Goal: Task Accomplishment & Management: Complete application form

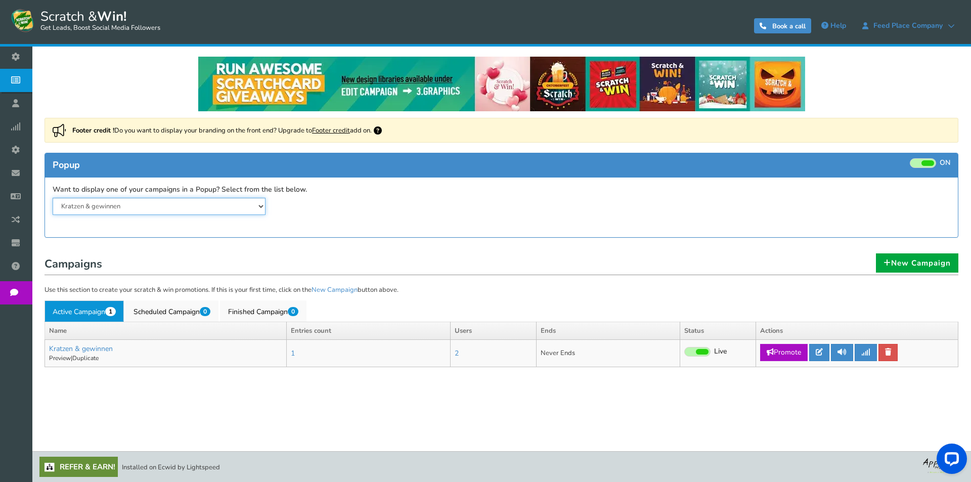
click at [115, 206] on select "Kratzen & gewinnen" at bounding box center [159, 206] width 213 height 17
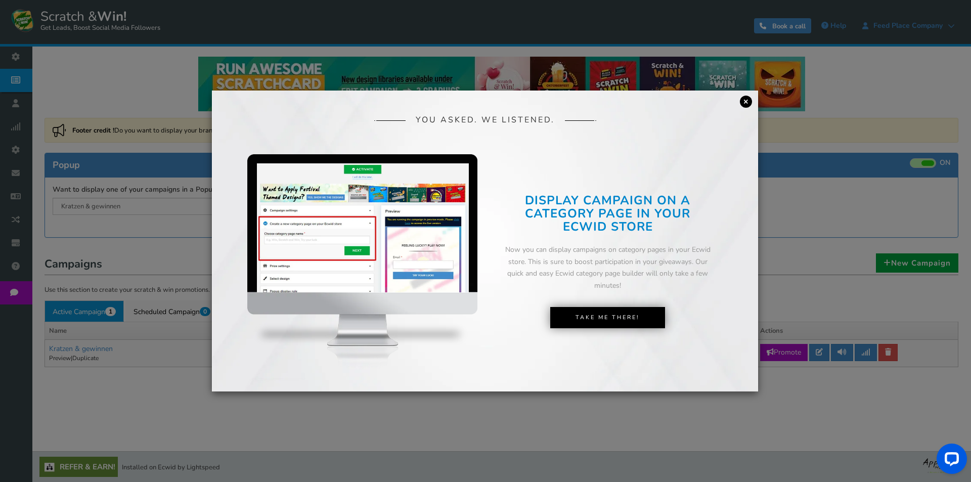
click at [747, 103] on link "×" at bounding box center [746, 102] width 12 height 12
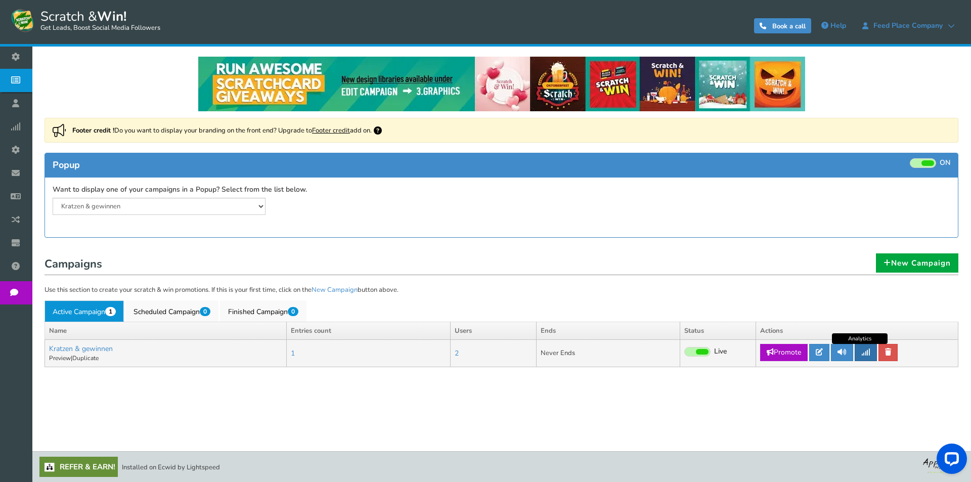
click at [871, 355] on icon at bounding box center [866, 352] width 9 height 7
click at [94, 350] on link "Kratzen & gewinnen" at bounding box center [81, 349] width 64 height 10
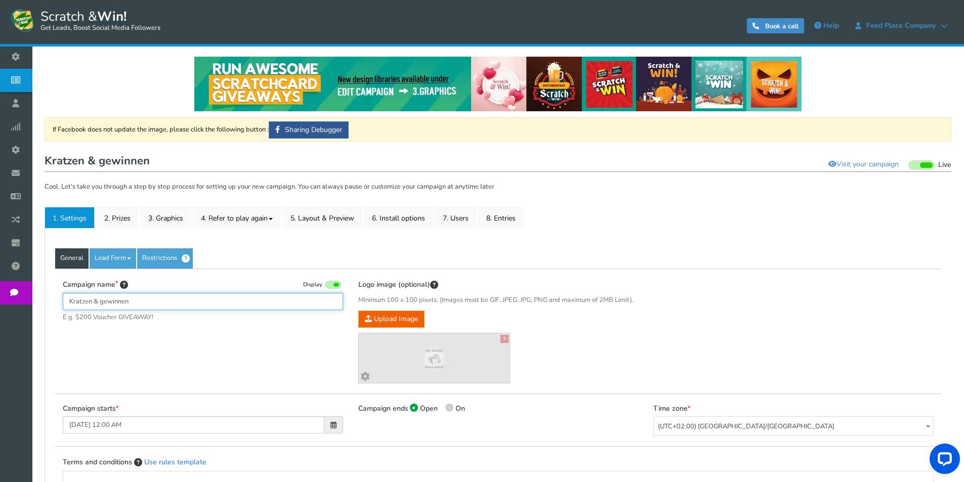
click at [136, 299] on input "Kratzen & gewinnen" at bounding box center [203, 301] width 280 height 17
drag, startPoint x: 70, startPoint y: 300, endPoint x: 91, endPoint y: 305, distance: 21.8
click at [91, 305] on input "Kratzen & gewinnen" at bounding box center [203, 301] width 280 height 17
drag, startPoint x: 108, startPoint y: 303, endPoint x: 165, endPoint y: 303, distance: 56.7
click at [165, 303] on input "RUBBELN & gewinnen" at bounding box center [203, 301] width 280 height 17
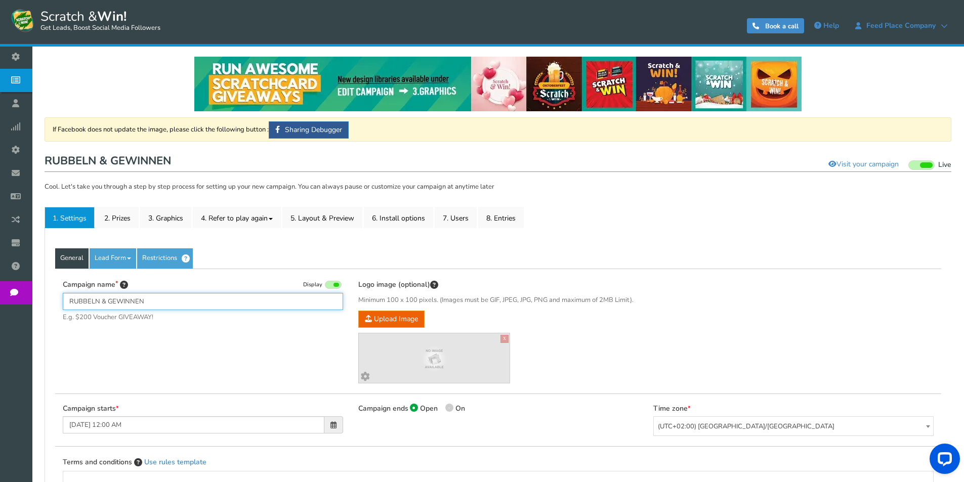
type input "RUBBELN & GEWINNEN"
click at [240, 356] on div "Campaign name Display RUBBELN & GEWINNEN E.g. $200 Voucher GIVEAWAY! Hide total…" at bounding box center [498, 331] width 886 height 125
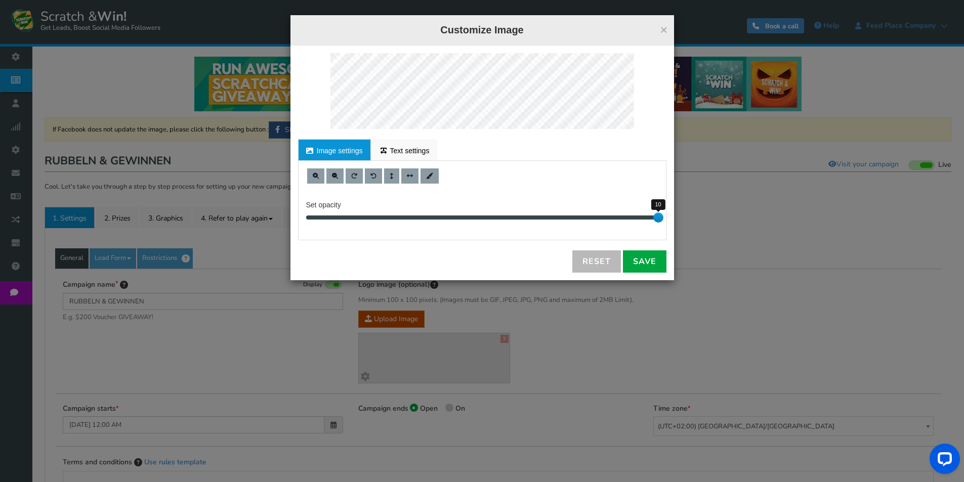
drag, startPoint x: 660, startPoint y: 218, endPoint x: 772, endPoint y: 205, distance: 112.1
click at [772, 205] on div "× Customize Image For proper edit, check the desktop version Image settings Tex…" at bounding box center [482, 241] width 964 height 482
click at [333, 177] on span at bounding box center [335, 176] width 6 height 6
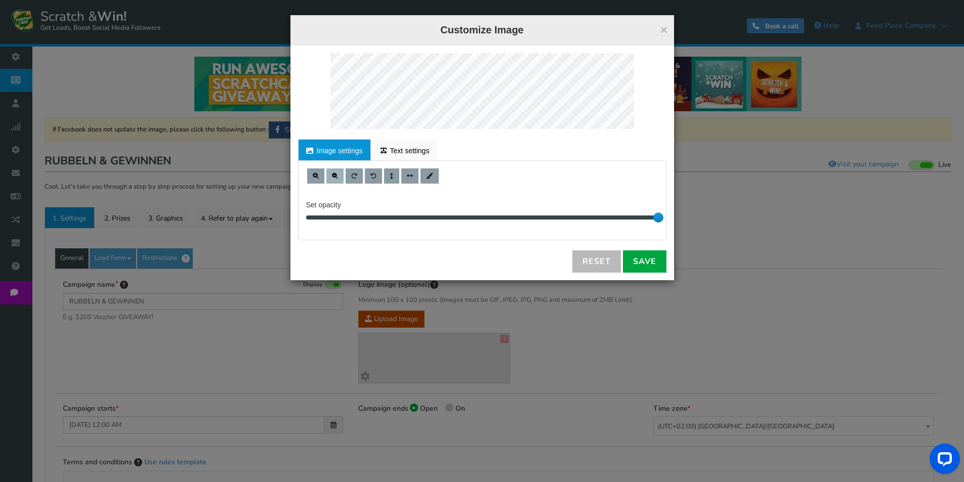
click at [332, 177] on span at bounding box center [335, 176] width 6 height 6
click at [509, 52] on div "For proper edit, check the desktop version Image settings Text settings Set opa…" at bounding box center [481, 163] width 383 height 235
click at [644, 260] on link "Save" at bounding box center [645, 261] width 44 height 22
click at [637, 294] on div "× Customize Image For proper edit, check the desktop version Image settings Tex…" at bounding box center [482, 241] width 964 height 482
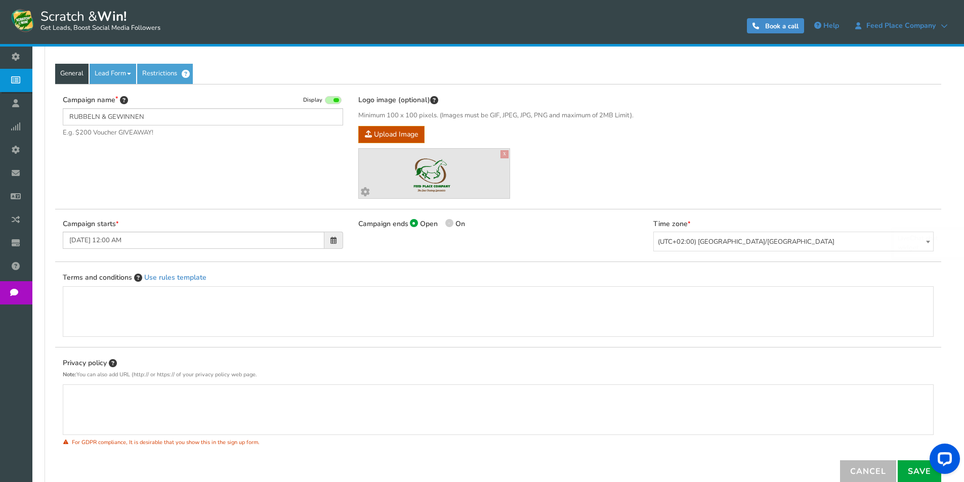
scroll to position [253, 0]
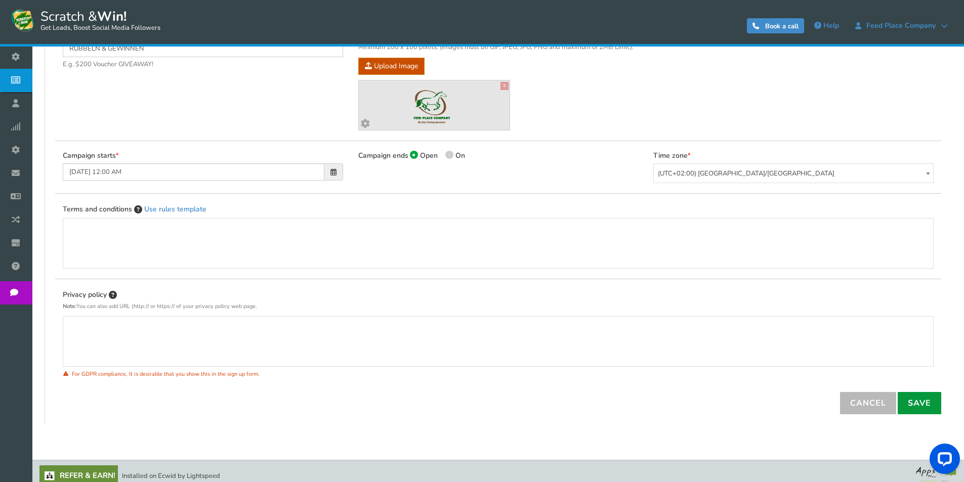
click at [921, 396] on link "Save" at bounding box center [919, 403] width 44 height 22
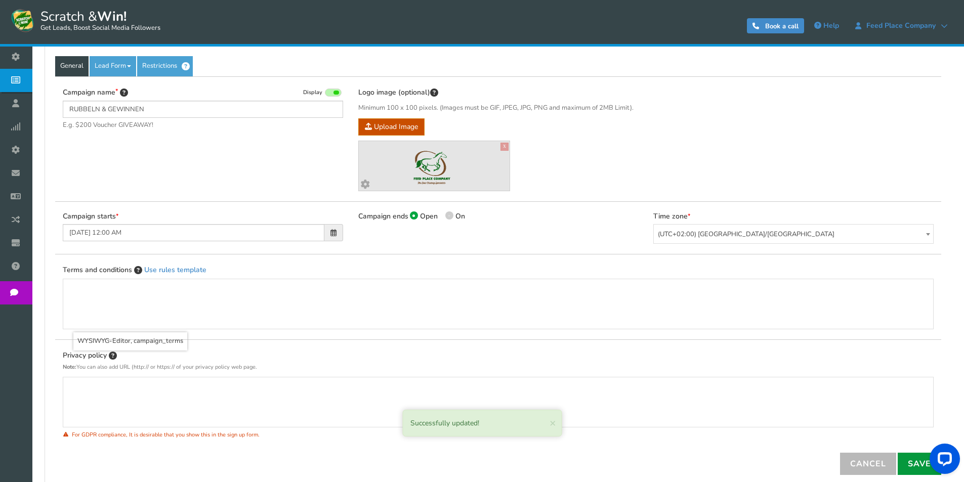
scroll to position [101, 0]
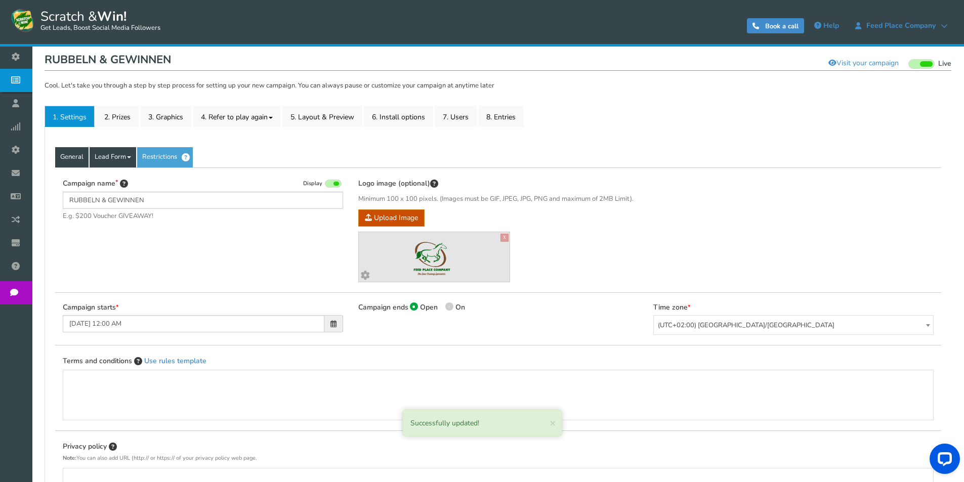
click at [107, 158] on link "Lead Form" at bounding box center [113, 157] width 47 height 20
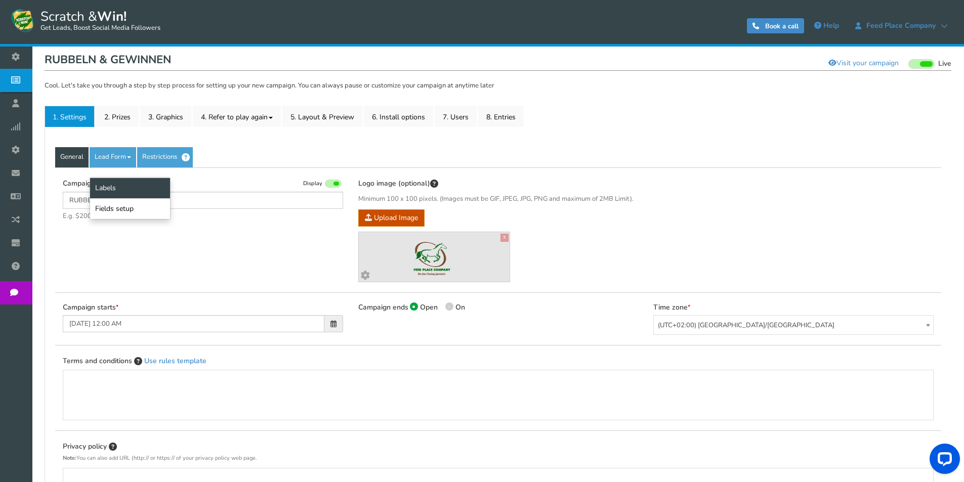
click at [113, 184] on link "Labels" at bounding box center [130, 188] width 80 height 21
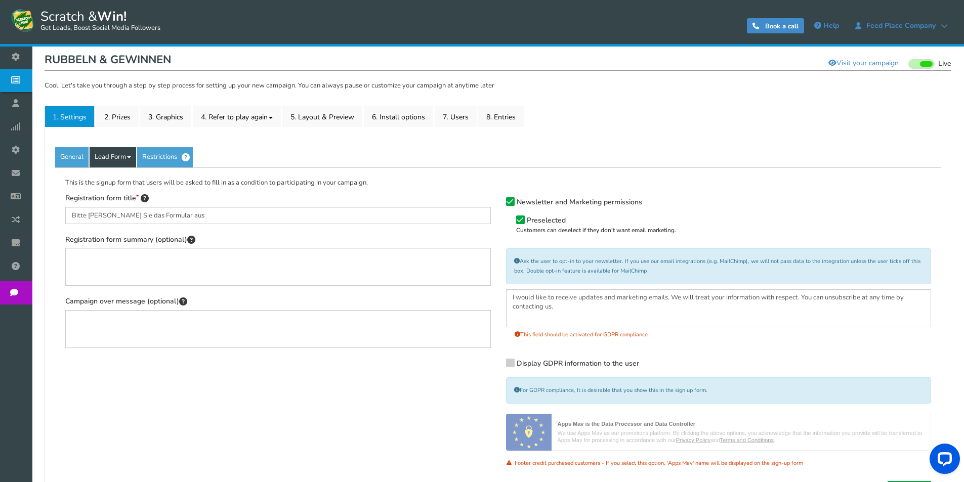
click at [109, 159] on link "Lead Form" at bounding box center [113, 157] width 47 height 20
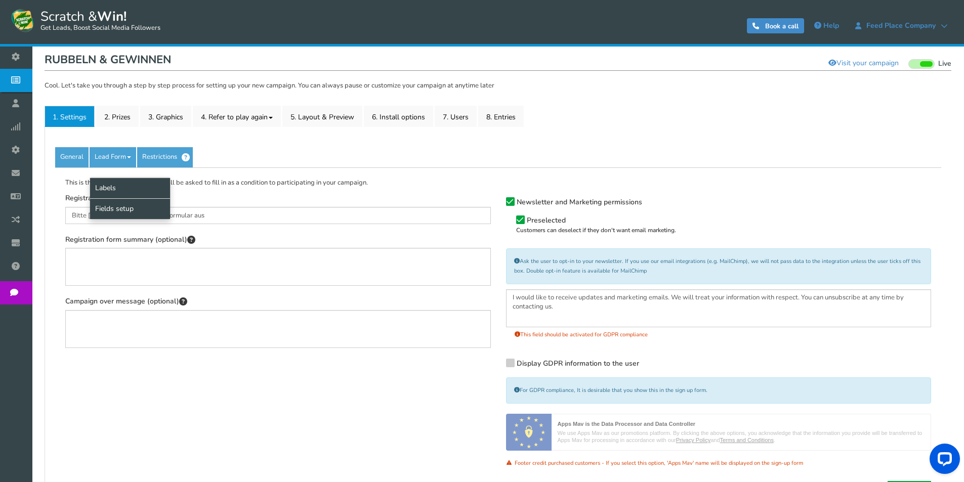
click at [106, 209] on link "Fields setup" at bounding box center [130, 208] width 80 height 21
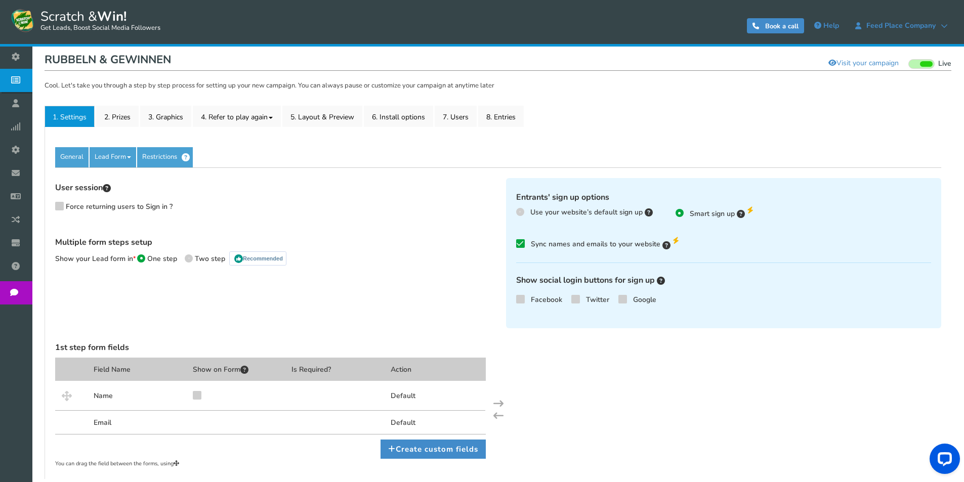
scroll to position [152, 0]
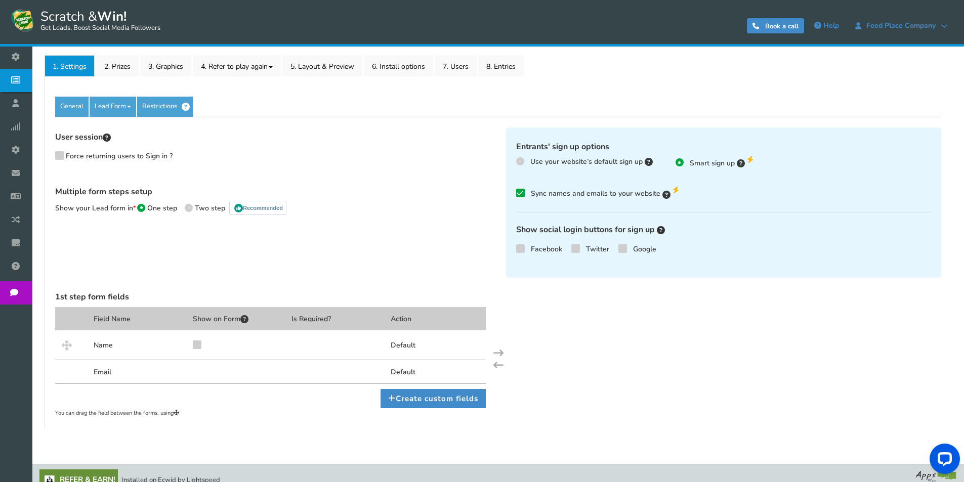
click at [522, 249] on icon at bounding box center [520, 248] width 7 height 8
click at [506, 249] on input "Facebook" at bounding box center [506, 249] width 0 height 7
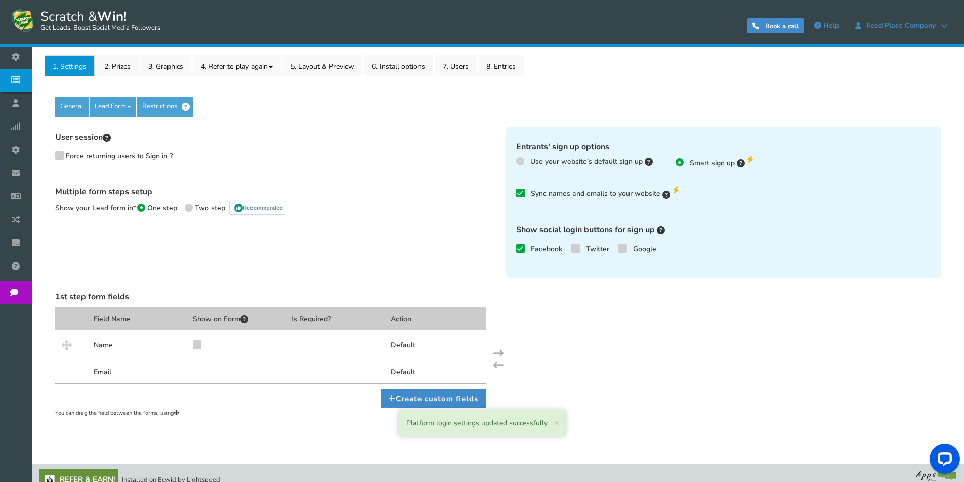
click at [624, 248] on icon at bounding box center [622, 248] width 7 height 8
click at [608, 248] on input "Google" at bounding box center [608, 249] width 0 height 7
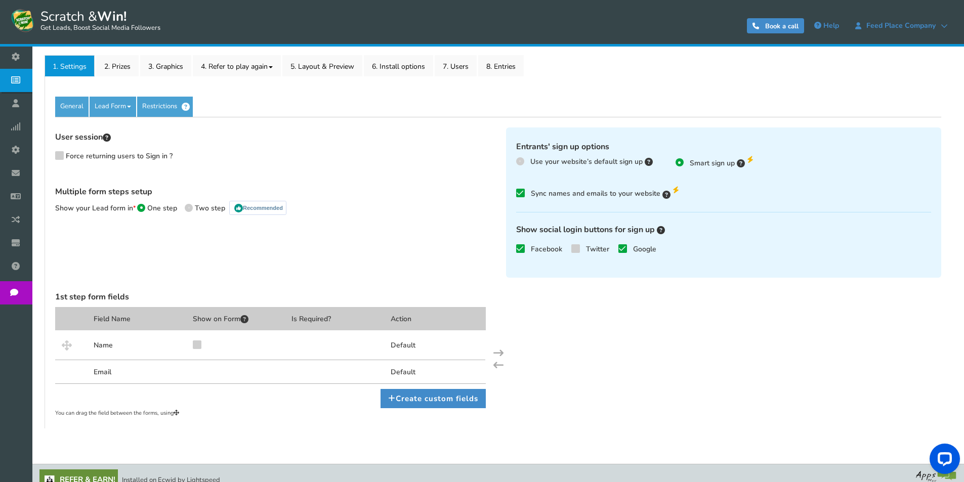
drag, startPoint x: 188, startPoint y: 154, endPoint x: 50, endPoint y: 168, distance: 138.9
click at [50, 168] on div "User session Force returning users to Sign in ? Multiple form steps setup Show …" at bounding box center [273, 178] width 451 height 102
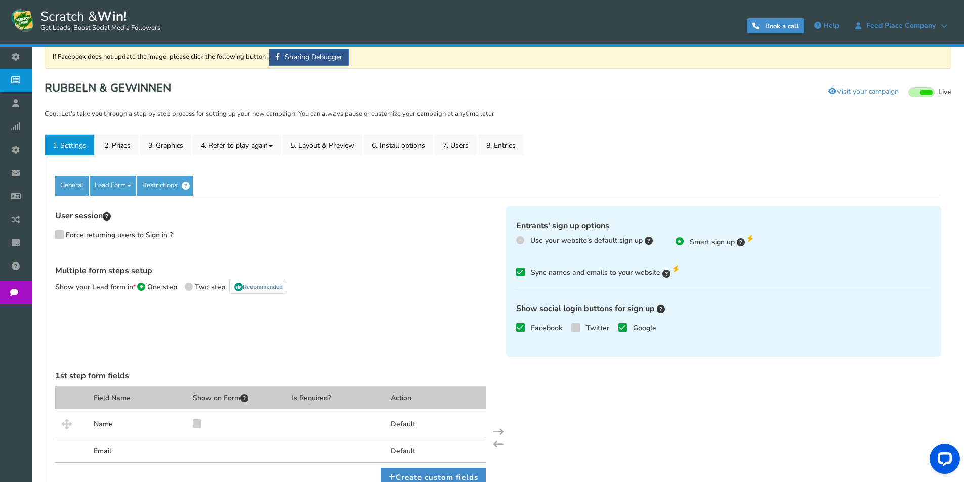
scroll to position [0, 0]
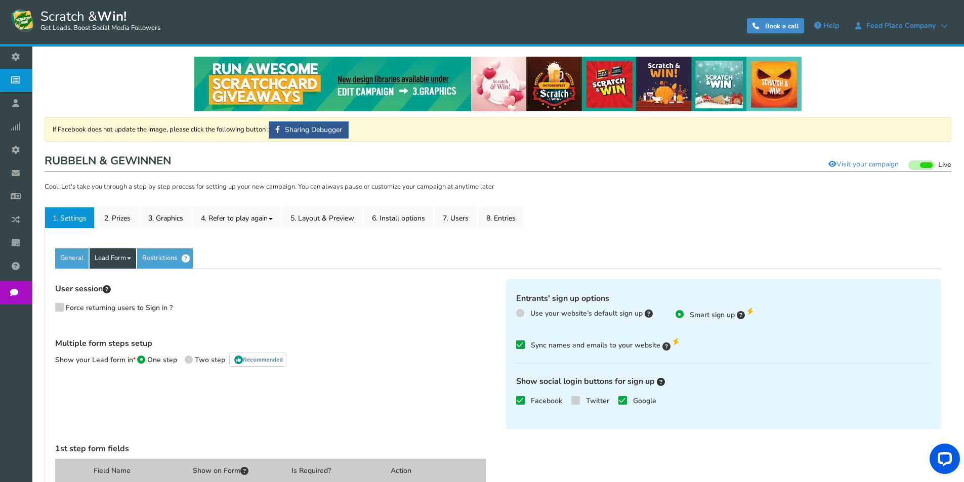
click at [120, 259] on link "Lead Form" at bounding box center [113, 258] width 47 height 20
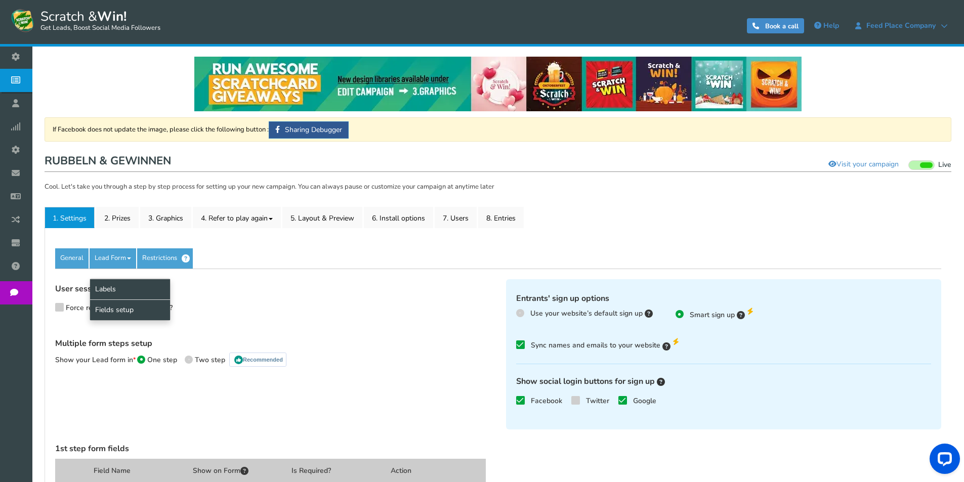
click at [104, 291] on link "Labels" at bounding box center [130, 289] width 80 height 21
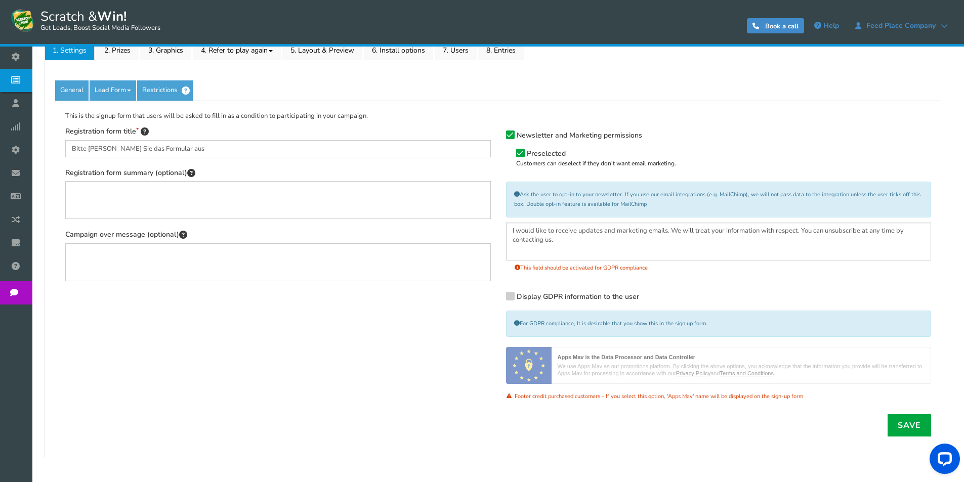
scroll to position [152, 0]
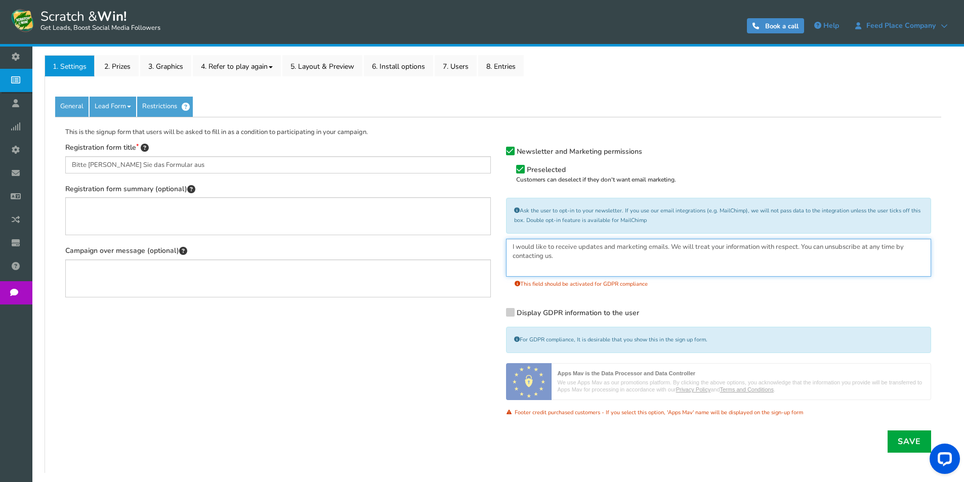
drag, startPoint x: 566, startPoint y: 256, endPoint x: 498, endPoint y: 242, distance: 69.9
click at [498, 242] on div "Newsletter and Marketing permissions Preselected Customers can deselect if they…" at bounding box center [718, 286] width 441 height 288
drag, startPoint x: 562, startPoint y: 263, endPoint x: 495, endPoint y: 248, distance: 69.0
click at [495, 248] on div "Registration form title Bitte [PERSON_NAME] Sie das Formular aus Registration f…" at bounding box center [498, 297] width 881 height 311
paste textarea "ch möchte Updates und Marketing-E-Mails erhalten. Wir behandeln Ihre Informatio…"
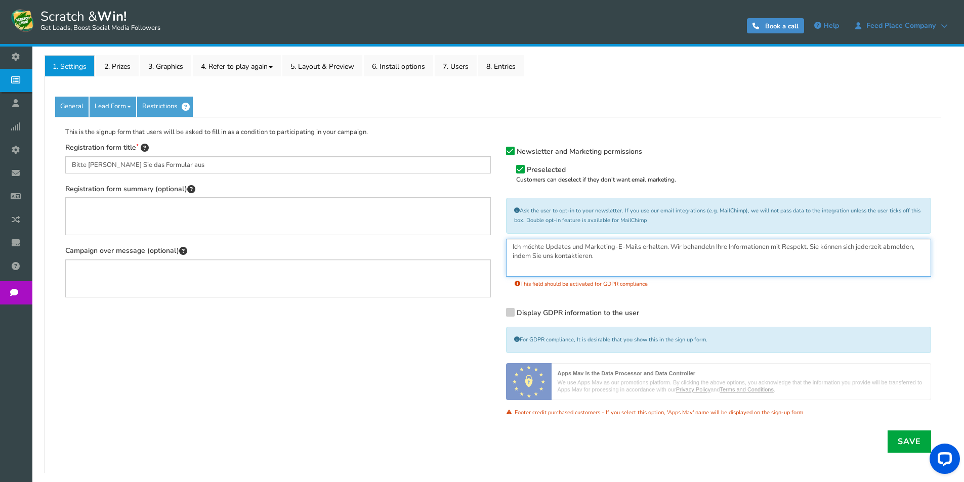
type textarea "Ich möchte Updates und Marketing-E-Mails erhalten. Wir behandeln Ihre Informati…"
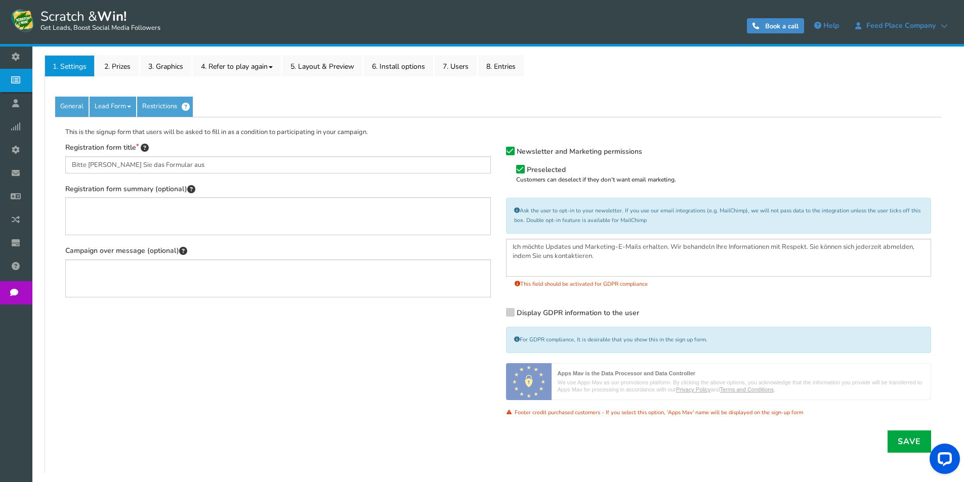
click at [513, 313] on icon at bounding box center [509, 312] width 7 height 8
click at [496, 313] on input "Display GDPR information to the user" at bounding box center [496, 314] width 0 height 7
click at [512, 316] on icon at bounding box center [509, 313] width 7 height 8
click at [496, 316] on input "Display GDPR information to the user" at bounding box center [496, 314] width 0 height 7
click at [512, 316] on span at bounding box center [510, 312] width 9 height 9
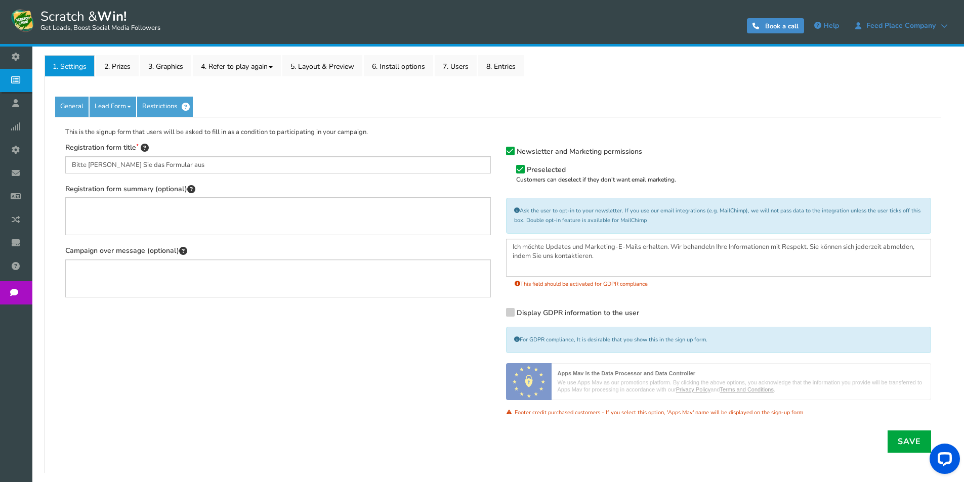
click at [496, 316] on input "Display GDPR information to the user" at bounding box center [496, 314] width 0 height 7
click at [908, 438] on link "Save" at bounding box center [909, 442] width 44 height 22
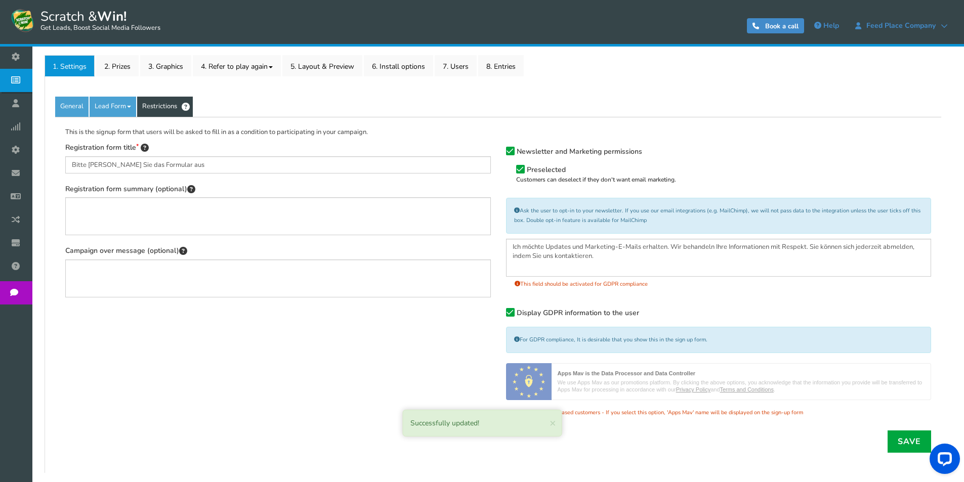
click at [159, 100] on link "Restrictions" at bounding box center [165, 107] width 56 height 20
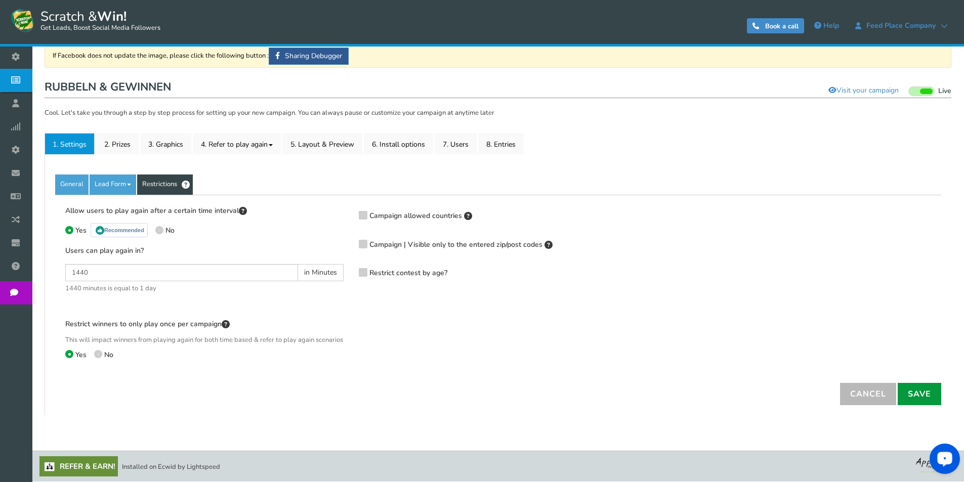
click at [920, 395] on link "Save" at bounding box center [919, 394] width 44 height 22
click at [116, 136] on link "2. Prizes" at bounding box center [117, 143] width 42 height 21
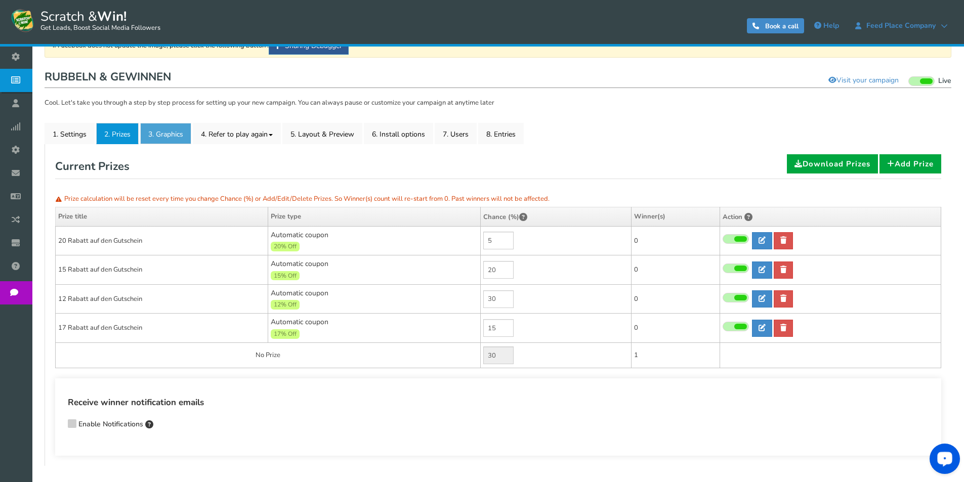
click at [170, 131] on link "3. Graphics" at bounding box center [165, 133] width 51 height 21
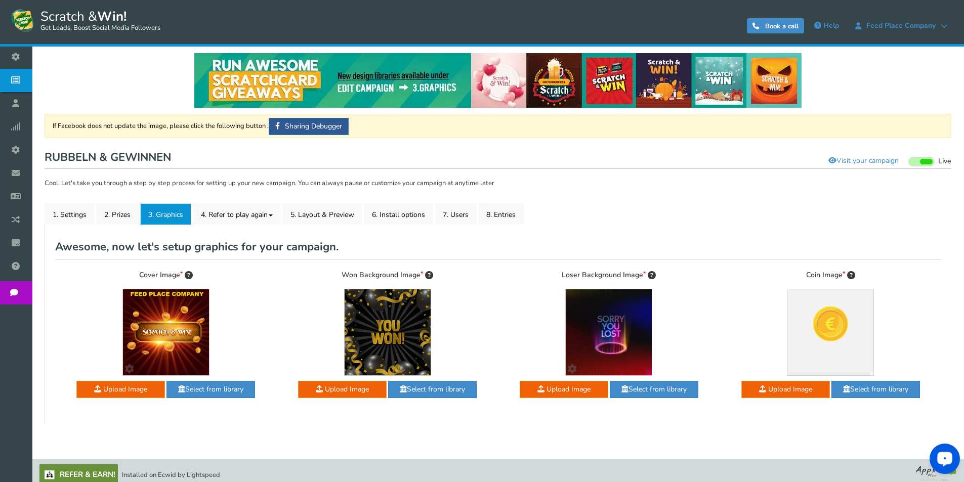
scroll to position [0, 0]
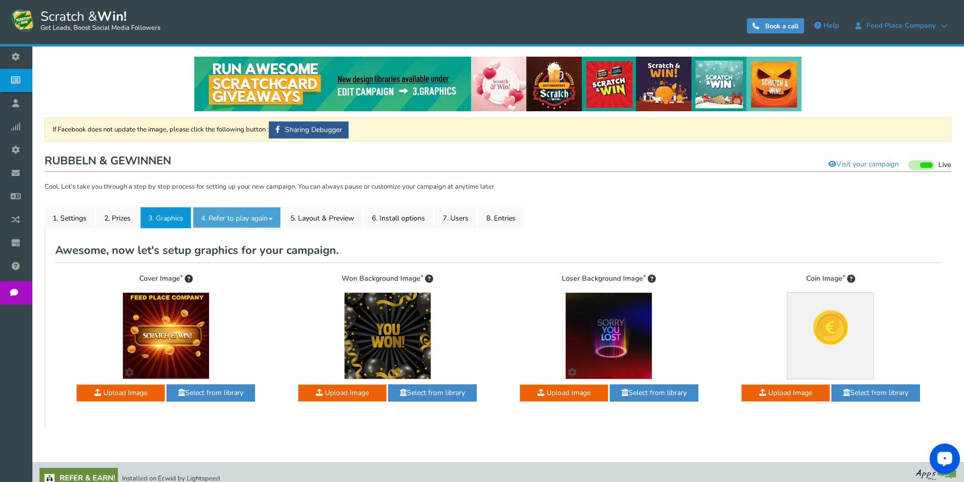
click at [241, 220] on link "4. Refer to play again" at bounding box center [237, 217] width 88 height 21
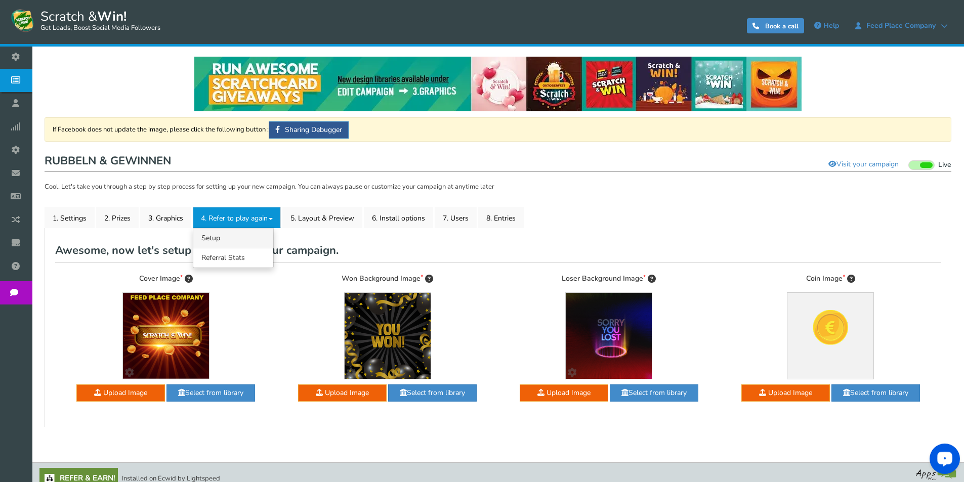
click at [213, 239] on link "4.1 Referrals Setup" at bounding box center [233, 238] width 80 height 20
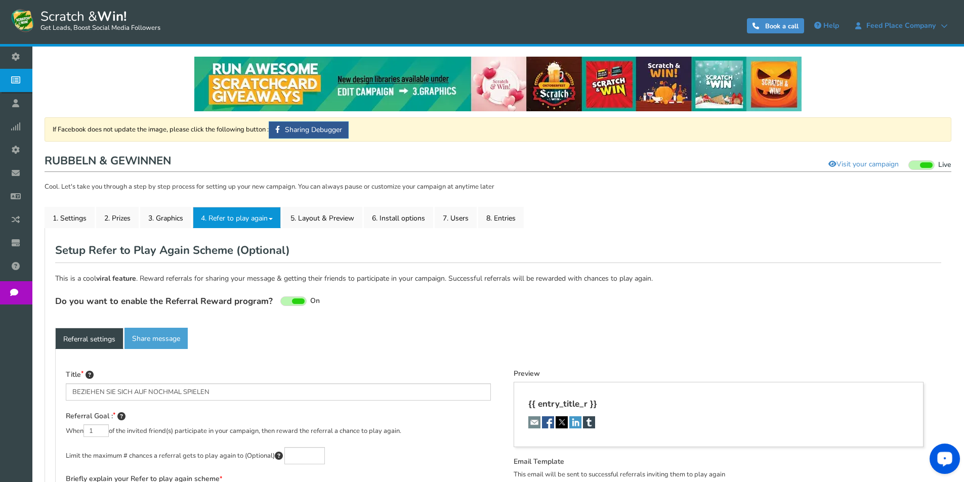
type textarea "Werben Sie Ihre Freunde und erhalten Sie mehr Gewinnchancen!"
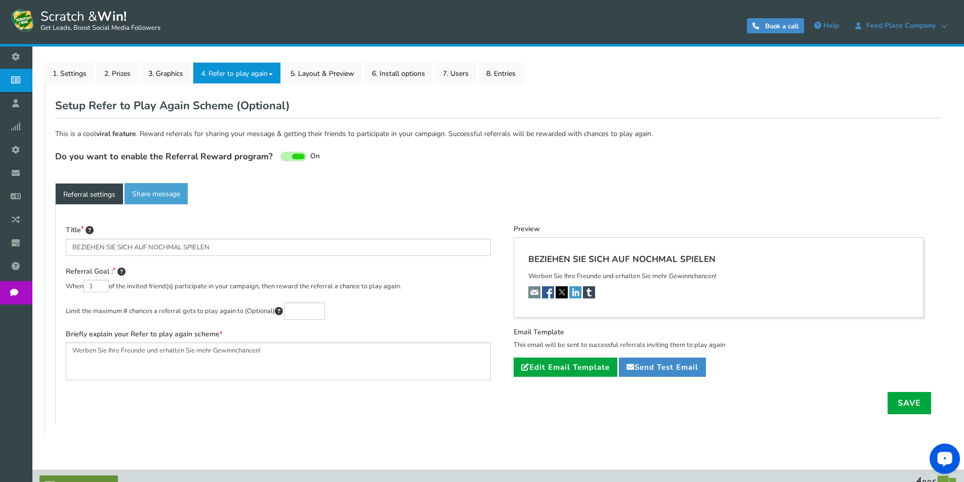
scroll to position [152, 0]
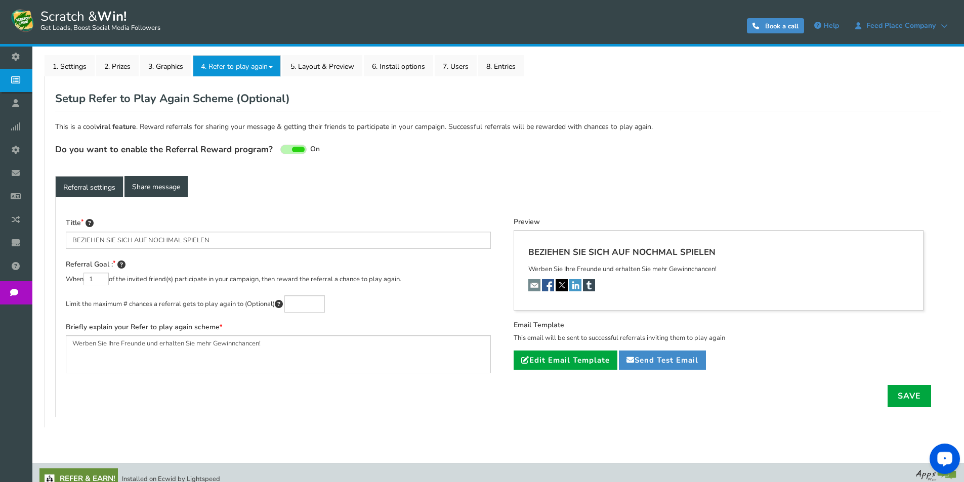
click at [149, 184] on link "Share message" at bounding box center [155, 186] width 63 height 21
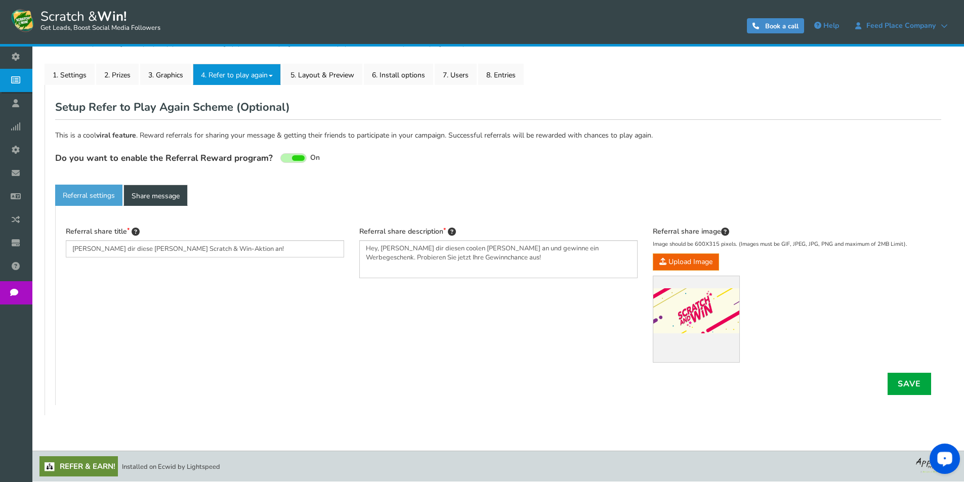
scroll to position [143, 0]
drag, startPoint x: 452, startPoint y: 248, endPoint x: 472, endPoint y: 249, distance: 19.8
click at [472, 249] on textarea "Hey, [PERSON_NAME] dir diesen coolen [PERSON_NAME] an und gewinne ein Werbegesc…" at bounding box center [498, 259] width 278 height 38
type textarea "Hey, [PERSON_NAME] dir diesen coolen Rubbler an und gewinne ein Werbegeschenk. …"
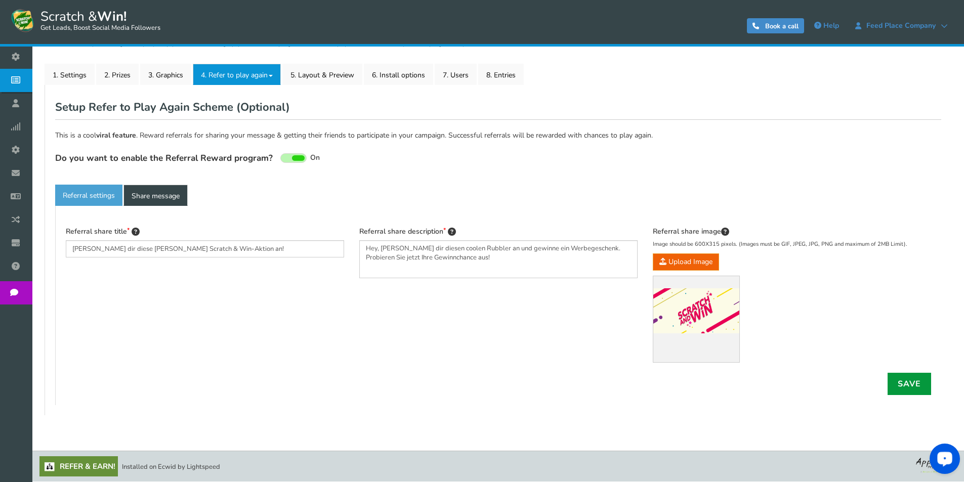
click at [910, 381] on link "Save" at bounding box center [909, 384] width 44 height 22
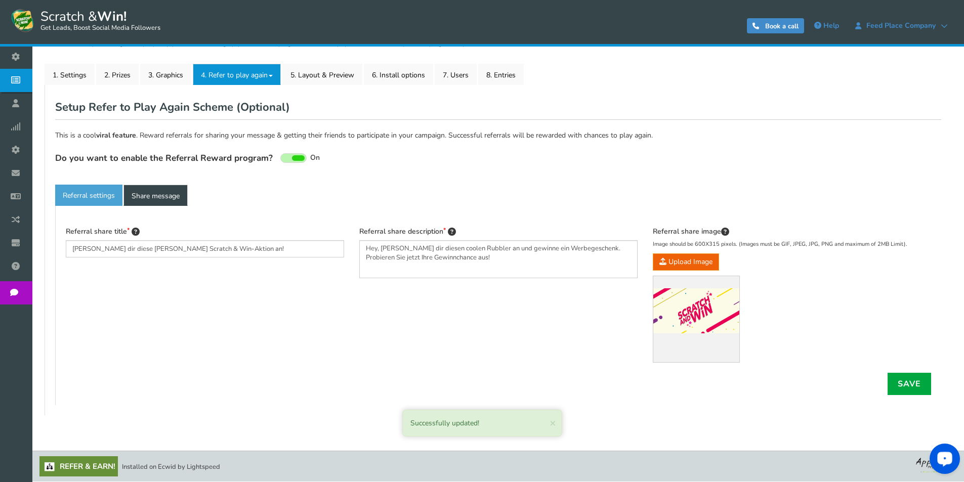
click at [159, 196] on link "Share message" at bounding box center [155, 195] width 64 height 21
click at [155, 196] on link "Share message" at bounding box center [155, 195] width 64 height 21
click at [137, 190] on link "Share message" at bounding box center [155, 195] width 64 height 21
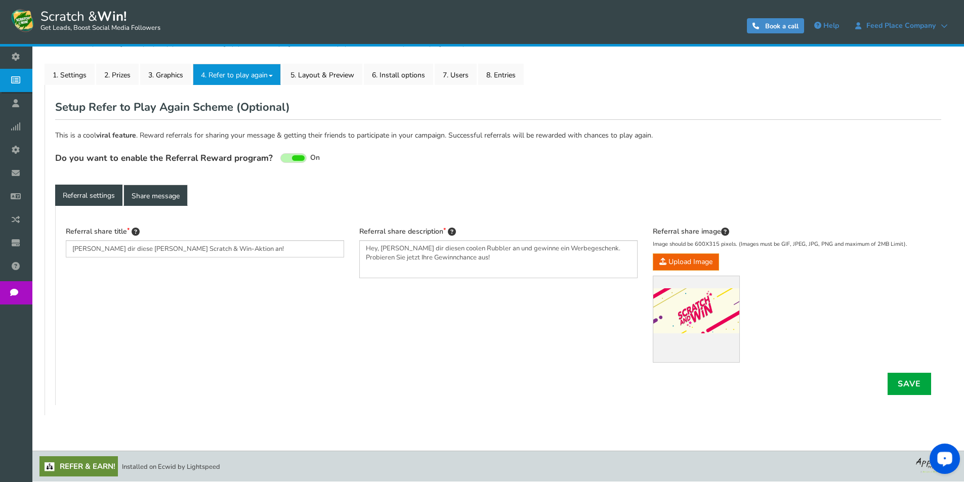
click at [89, 193] on link "Referral settings" at bounding box center [88, 195] width 67 height 21
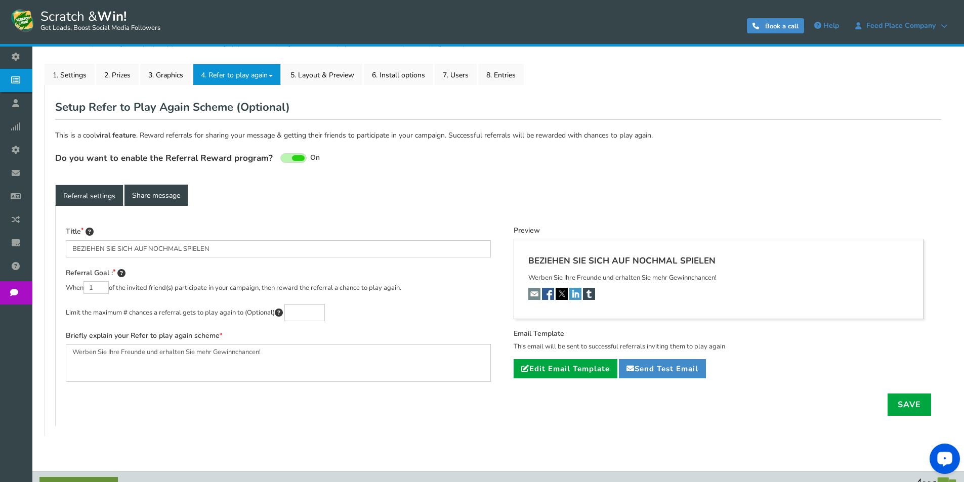
click at [147, 193] on link "Share message" at bounding box center [155, 195] width 63 height 21
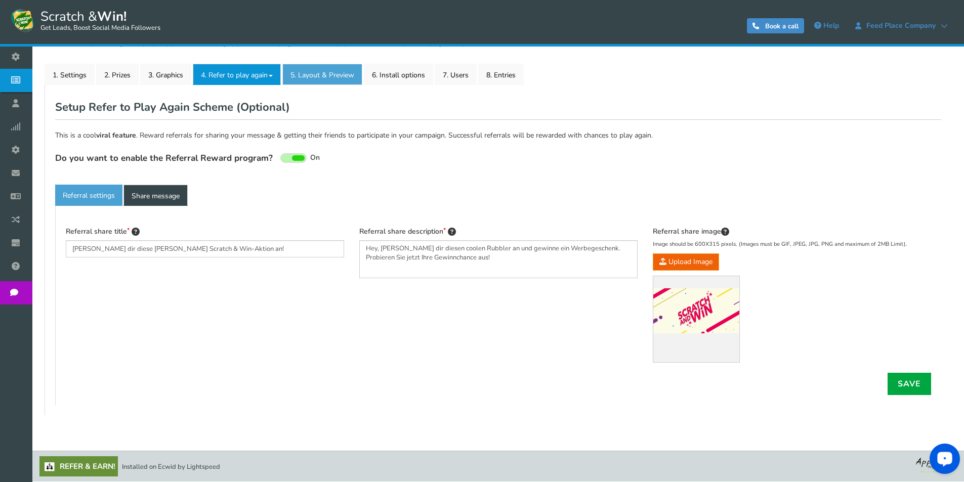
click at [331, 69] on link "5. Layout & Preview" at bounding box center [322, 74] width 80 height 21
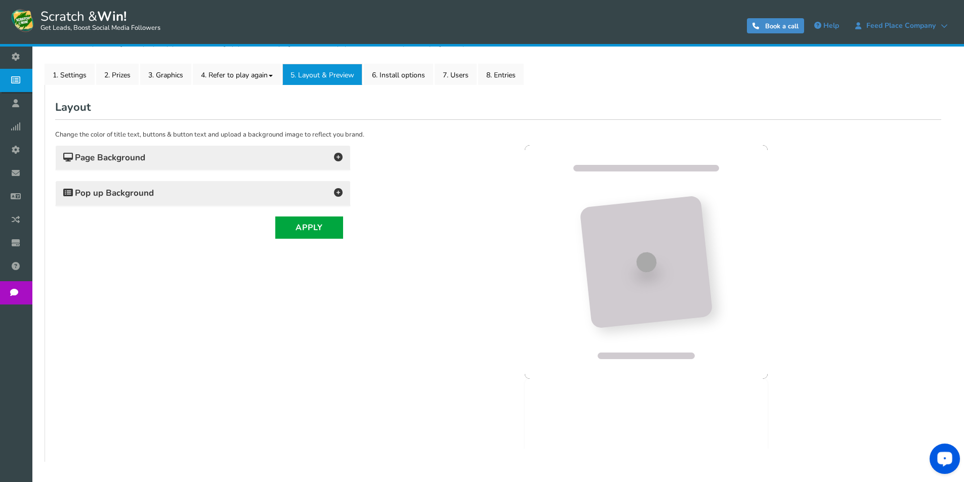
scroll to position [0, 0]
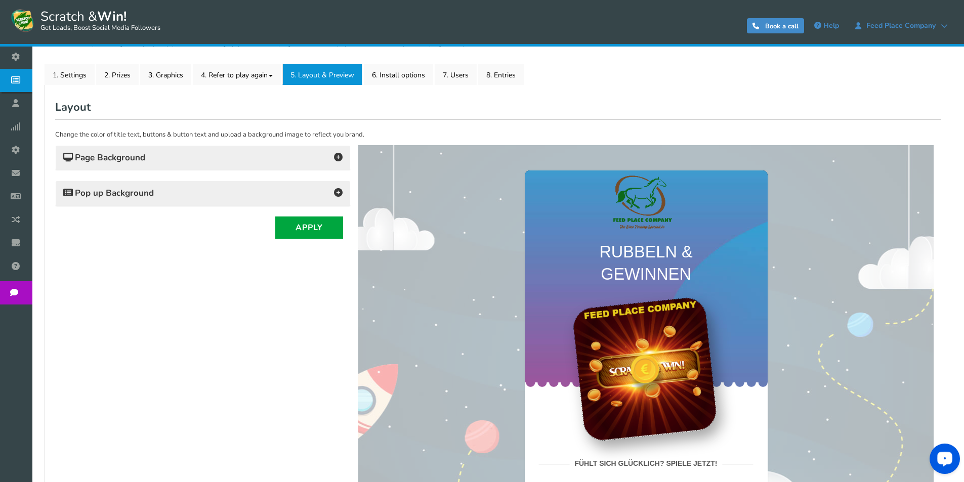
click at [130, 160] on span "Page Background" at bounding box center [104, 158] width 82 height 10
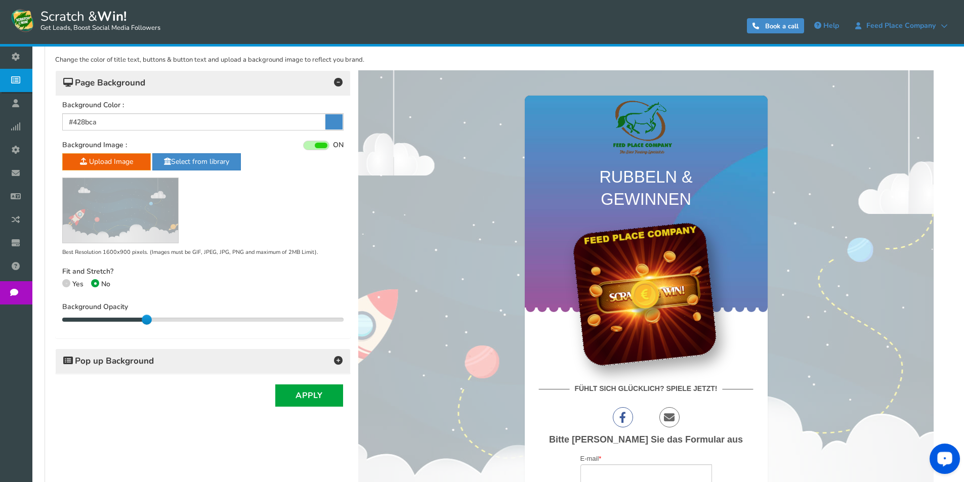
scroll to position [244, 0]
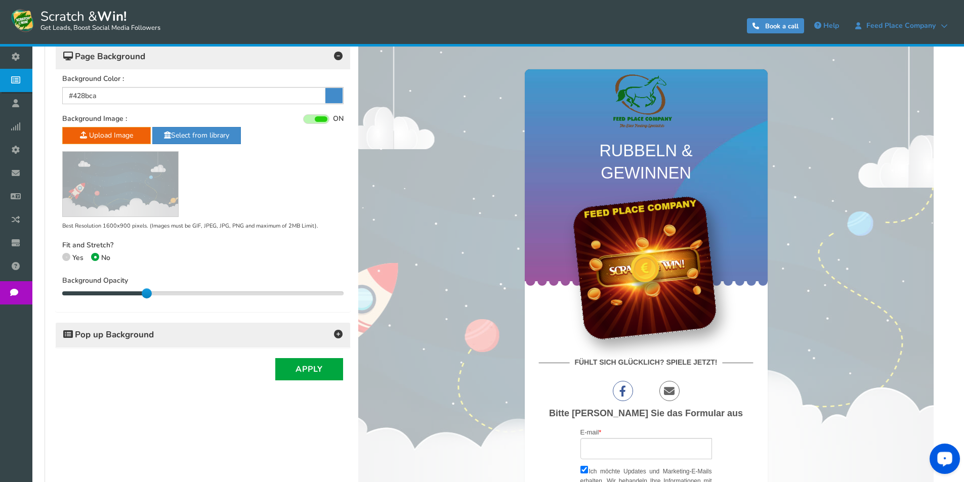
click at [67, 255] on span at bounding box center [66, 257] width 8 height 8
click at [67, 255] on input "Yes" at bounding box center [65, 258] width 7 height 7
radio input "true"
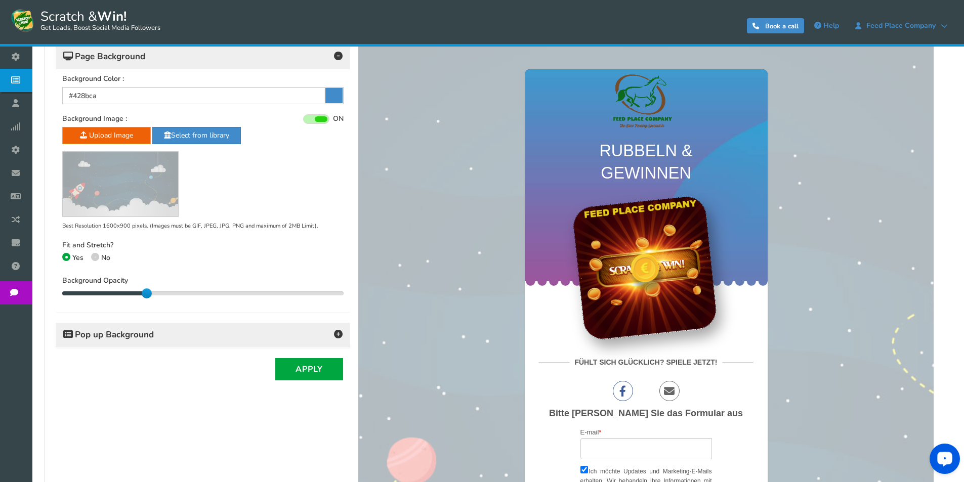
click at [95, 256] on icon at bounding box center [95, 257] width 2 height 2
click at [95, 256] on input "No" at bounding box center [94, 258] width 7 height 7
radio input "true"
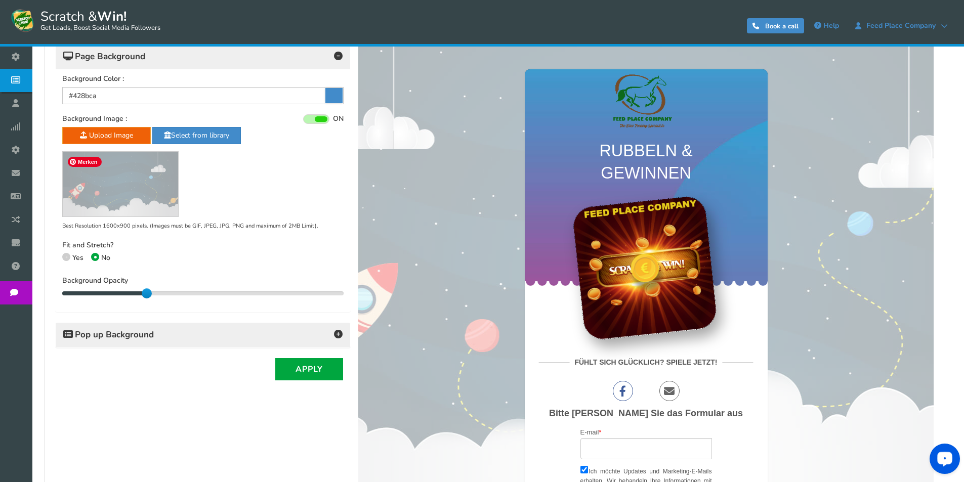
click at [121, 203] on img at bounding box center [120, 184] width 115 height 65
click at [188, 137] on link "Select from library" at bounding box center [196, 135] width 89 height 17
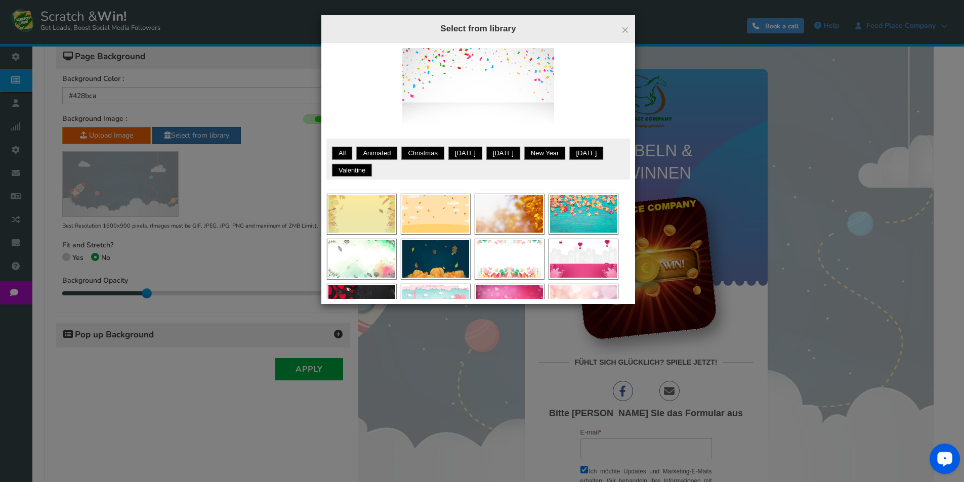
scroll to position [748, 0]
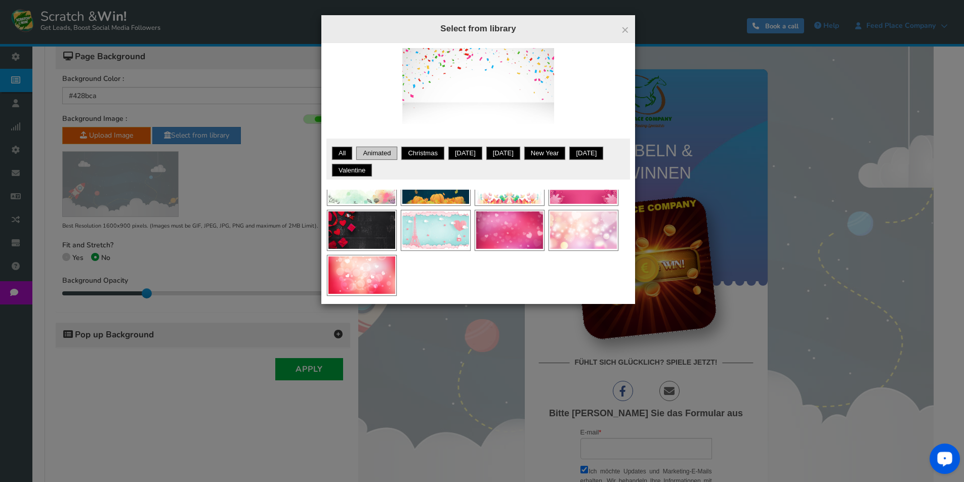
click at [373, 151] on link "Animated" at bounding box center [377, 153] width 38 height 10
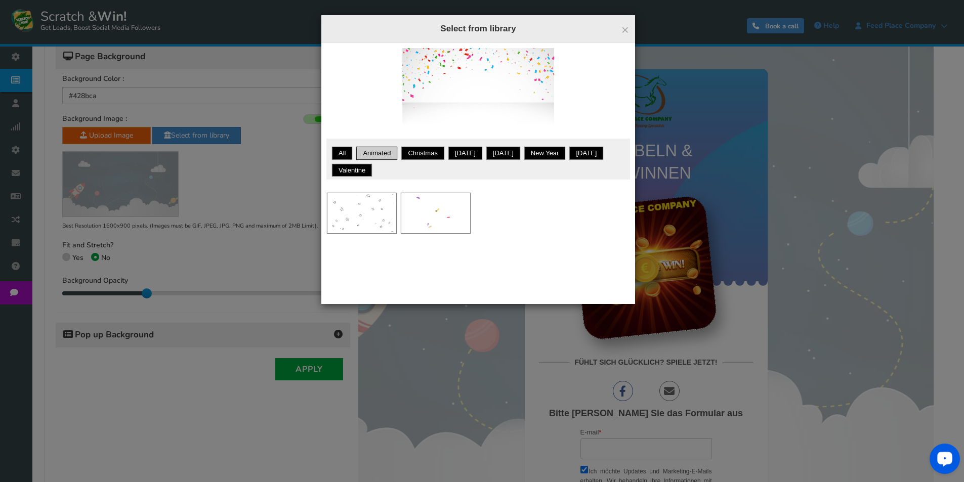
scroll to position [0, 0]
click at [371, 201] on link "Apply" at bounding box center [372, 194] width 32 height 13
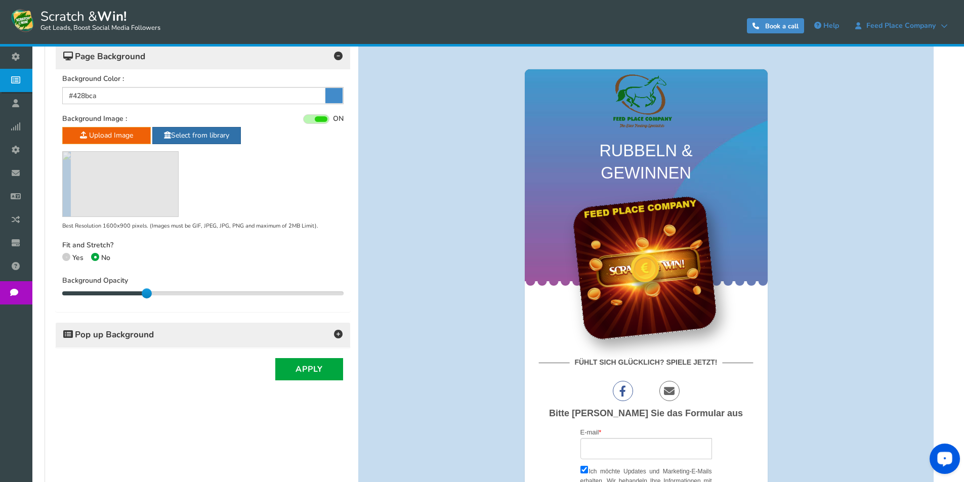
click at [183, 137] on link "Select from library" at bounding box center [196, 135] width 89 height 17
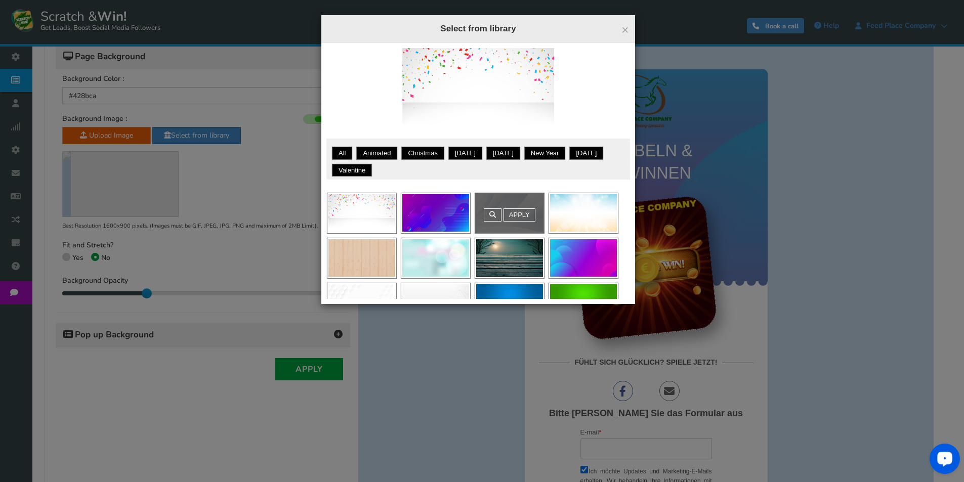
click at [535, 215] on div "Apply" at bounding box center [509, 213] width 69 height 40
click at [517, 216] on link "Apply" at bounding box center [519, 214] width 32 height 13
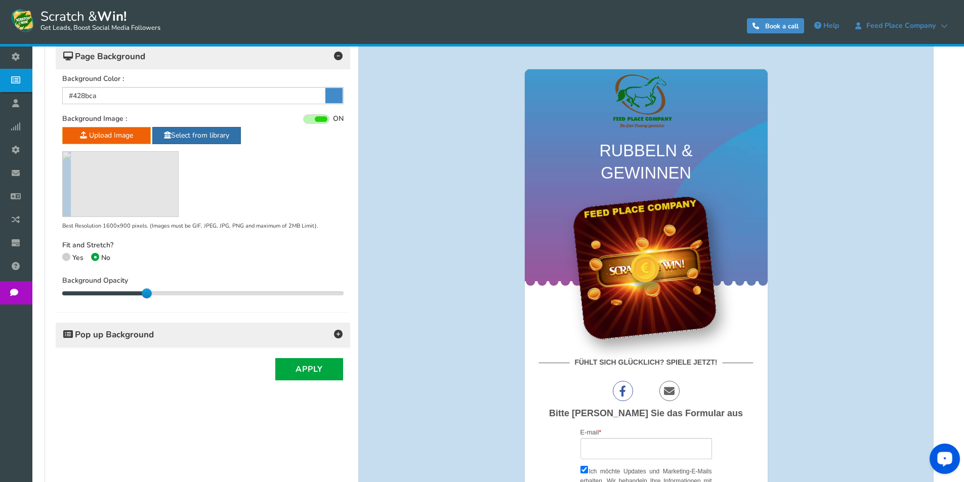
click at [208, 134] on link "Select from library" at bounding box center [196, 135] width 89 height 17
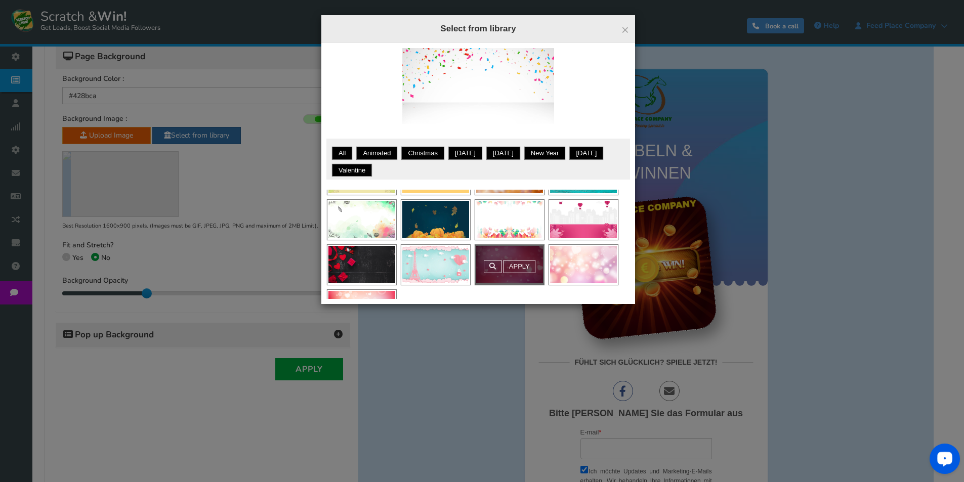
scroll to position [698, 0]
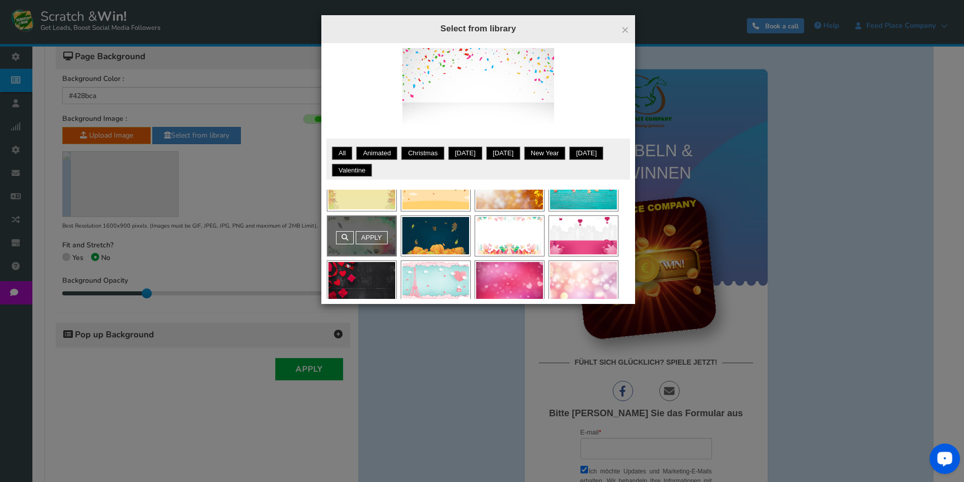
click at [363, 241] on div "Apply" at bounding box center [361, 236] width 69 height 40
click at [369, 235] on link "Apply" at bounding box center [372, 237] width 32 height 13
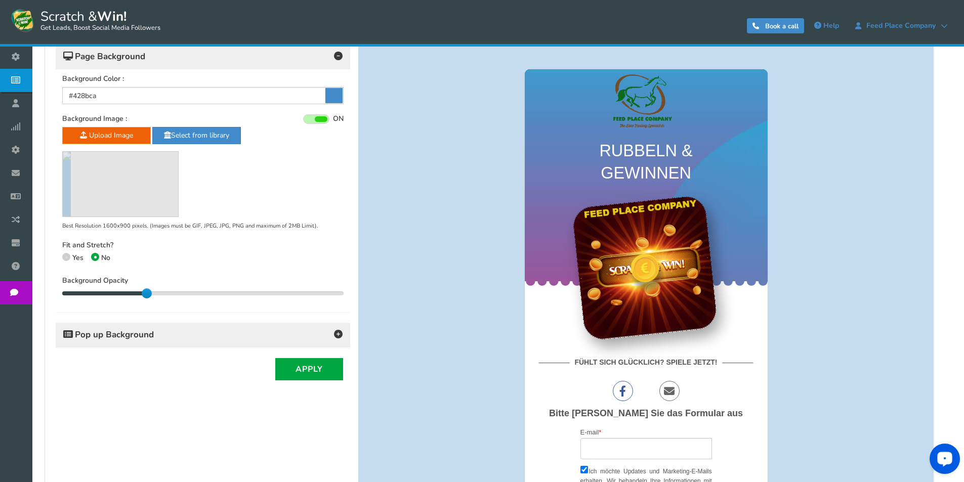
click at [123, 336] on span "Pop up Background" at bounding box center [108, 335] width 91 height 10
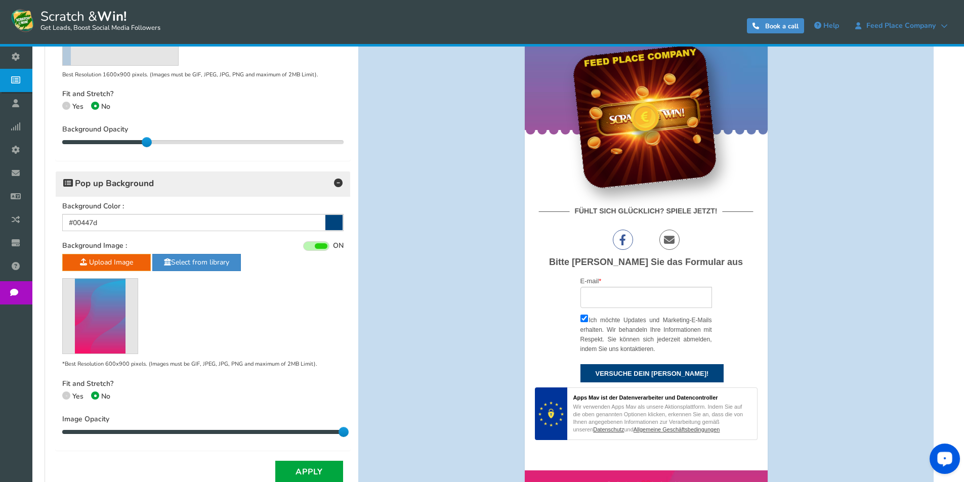
scroll to position [396, 0]
click at [193, 262] on link "Select from library" at bounding box center [196, 261] width 89 height 17
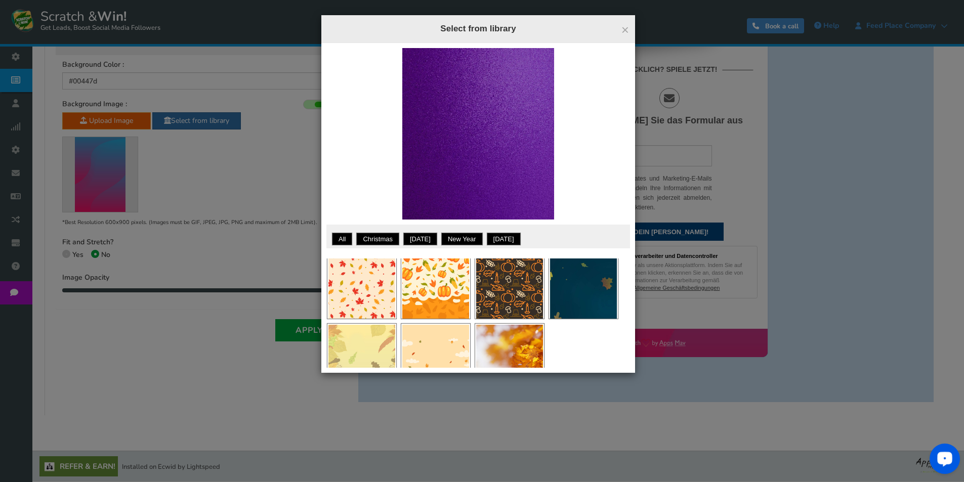
scroll to position [607, 0]
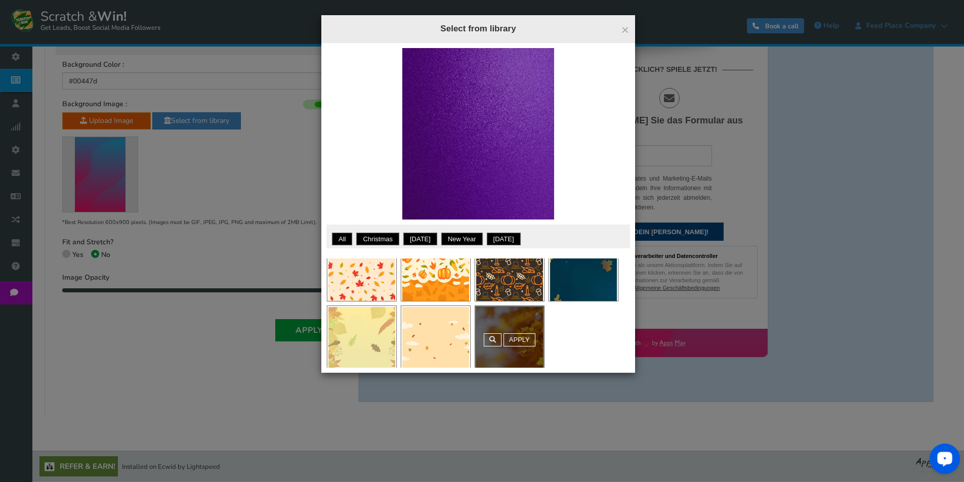
click at [487, 330] on div "Apply" at bounding box center [509, 339] width 69 height 67
click at [529, 338] on link "Apply" at bounding box center [519, 339] width 32 height 13
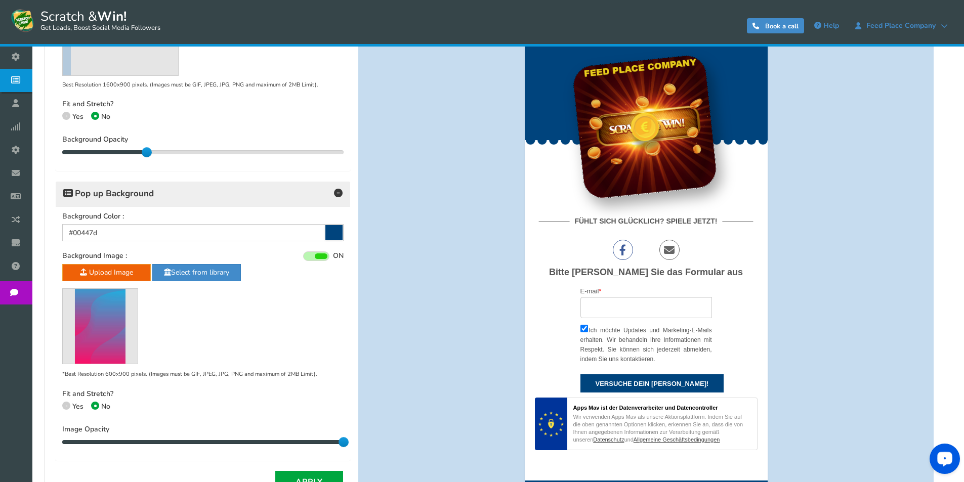
scroll to position [183, 0]
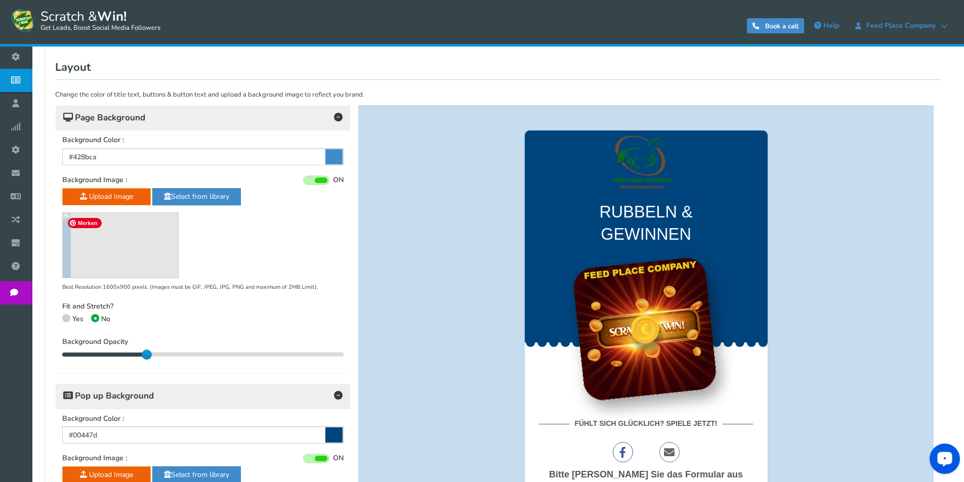
click at [71, 223] on img at bounding box center [67, 245] width 8 height 65
click at [71, 248] on img at bounding box center [67, 245] width 8 height 65
click at [195, 204] on link "Select from library" at bounding box center [196, 196] width 89 height 17
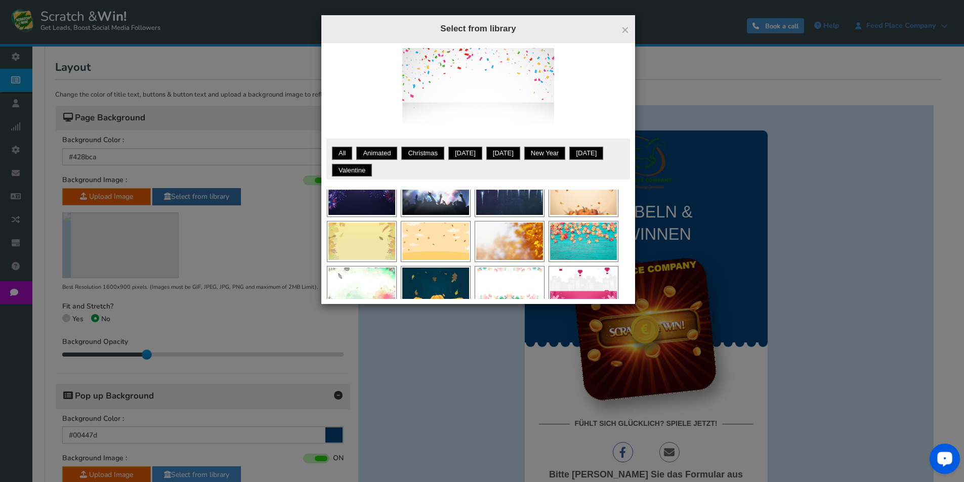
scroll to position [596, 0]
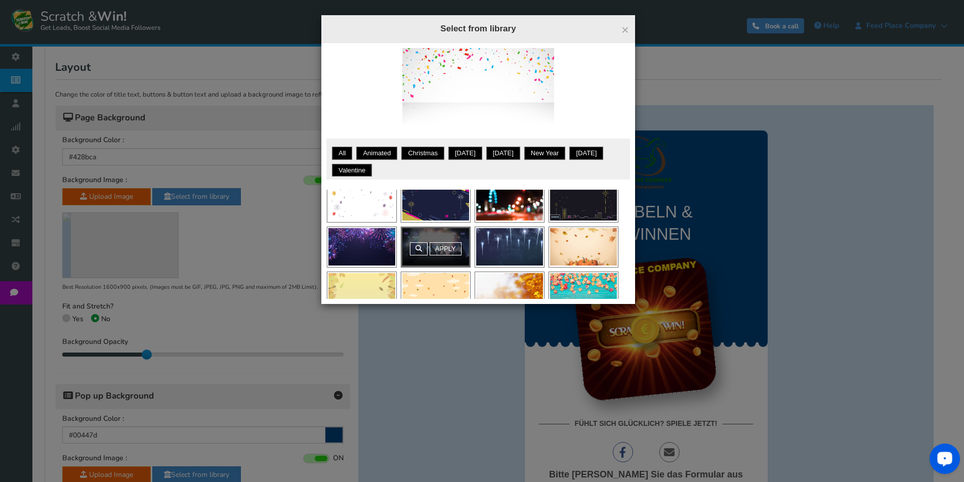
click at [447, 251] on link "Apply" at bounding box center [446, 248] width 32 height 13
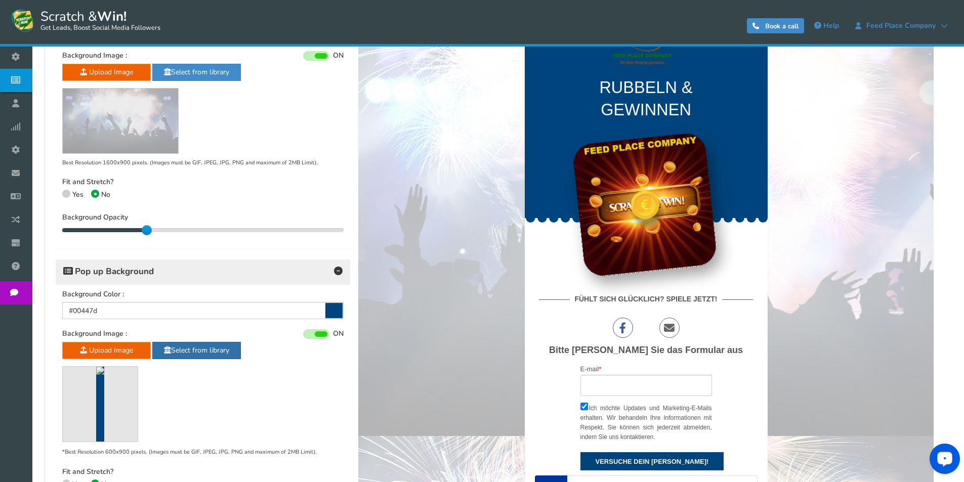
scroll to position [284, 0]
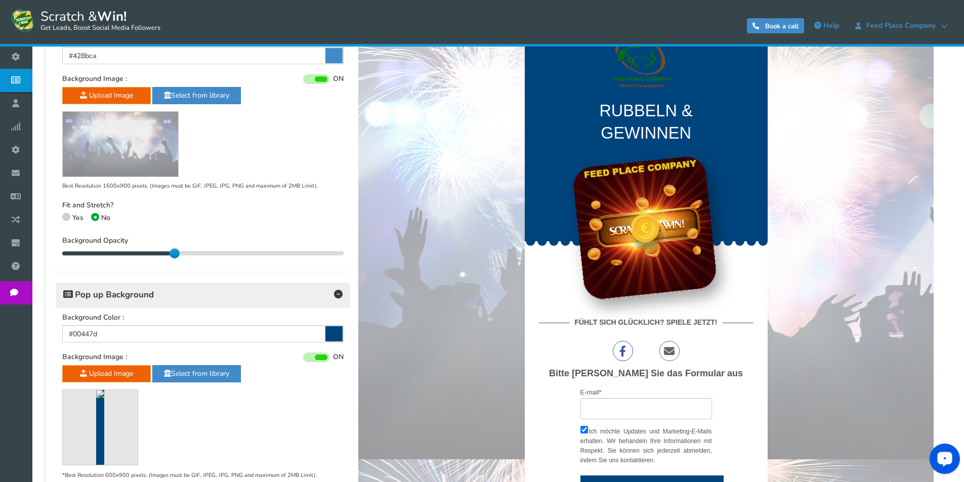
drag, startPoint x: 150, startPoint y: 251, endPoint x: 176, endPoint y: 255, distance: 26.0
click at [176, 255] on div at bounding box center [174, 253] width 10 height 10
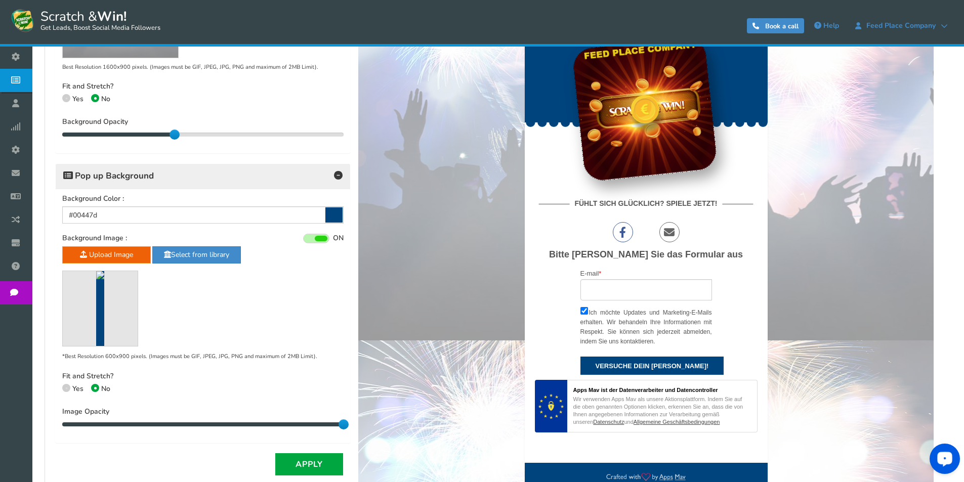
scroll to position [386, 0]
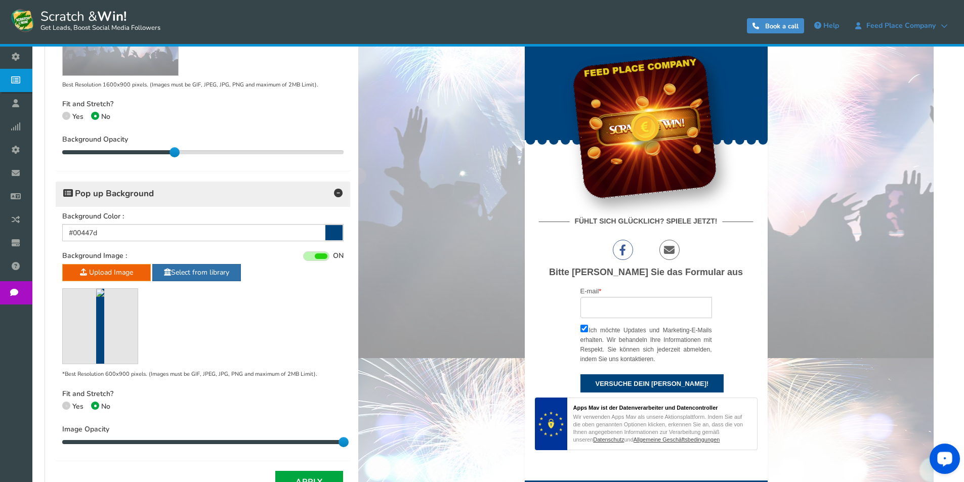
click at [194, 268] on link "Select from library" at bounding box center [196, 272] width 89 height 17
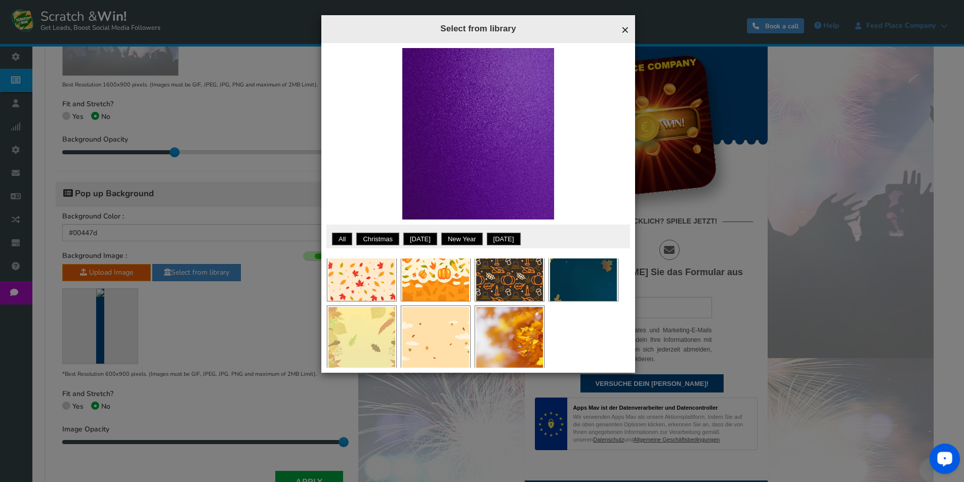
click at [622, 28] on span "×" at bounding box center [625, 29] width 8 height 15
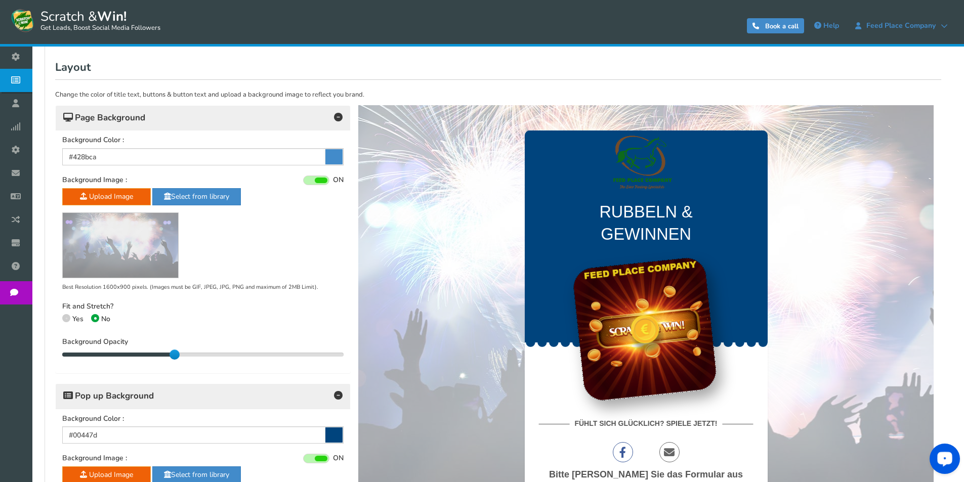
scroll to position [234, 0]
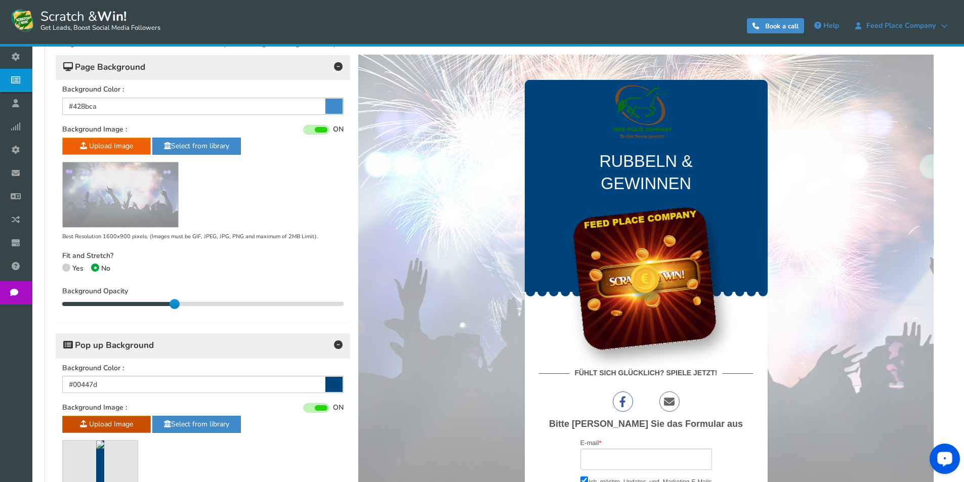
radio input "true"
click at [741, 156] on h4 "RUBBELN & GEWINNEN" at bounding box center [645, 172] width 223 height 55
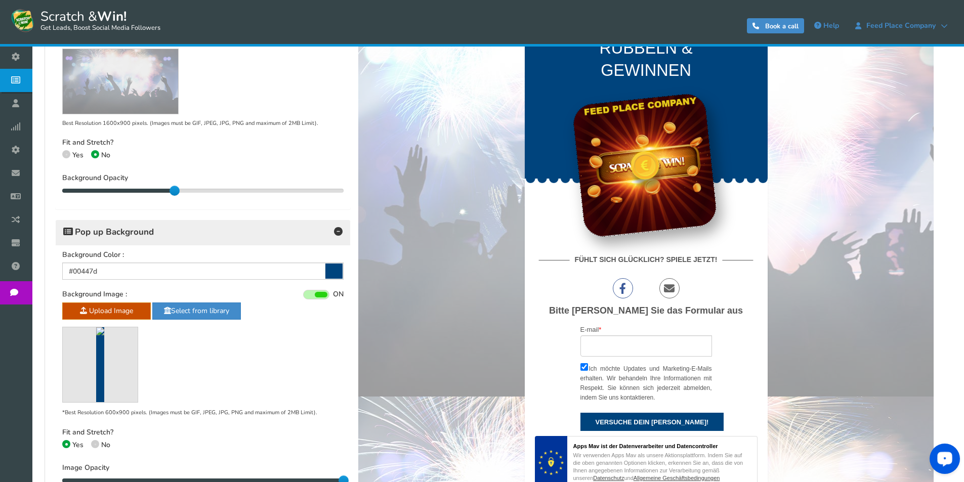
scroll to position [386, 0]
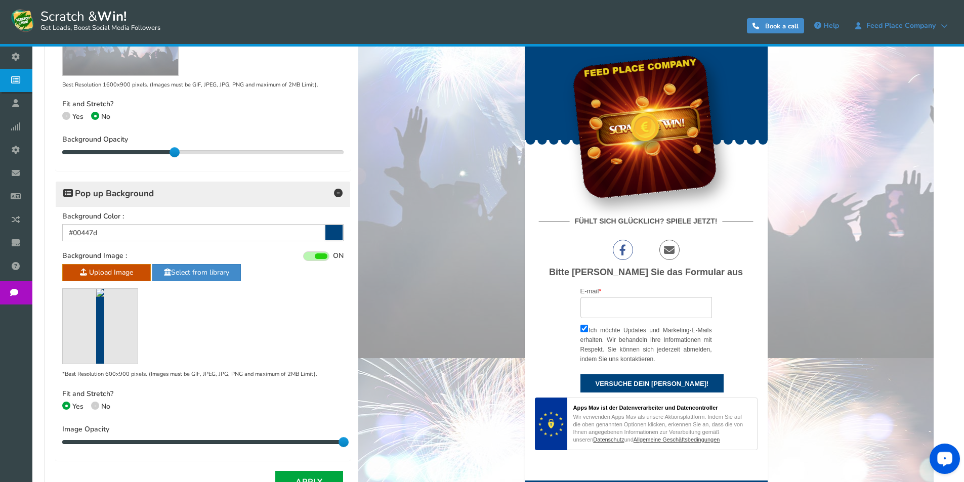
click at [94, 406] on icon at bounding box center [95, 406] width 2 height 2
click at [94, 406] on input "No" at bounding box center [94, 407] width 7 height 7
radio input "true"
click at [69, 404] on span at bounding box center [66, 406] width 8 height 8
click at [69, 404] on input "Yes" at bounding box center [65, 407] width 7 height 7
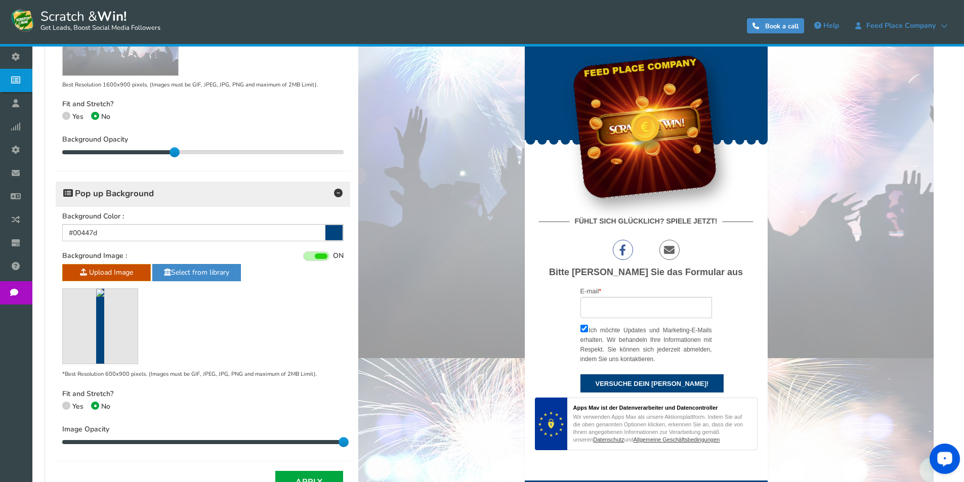
radio input "true"
drag, startPoint x: 344, startPoint y: 442, endPoint x: 166, endPoint y: 445, distance: 178.1
click at [166, 445] on div "40 40" at bounding box center [202, 443] width 281 height 10
drag, startPoint x: 533, startPoint y: 344, endPoint x: 363, endPoint y: 449, distance: 200.6
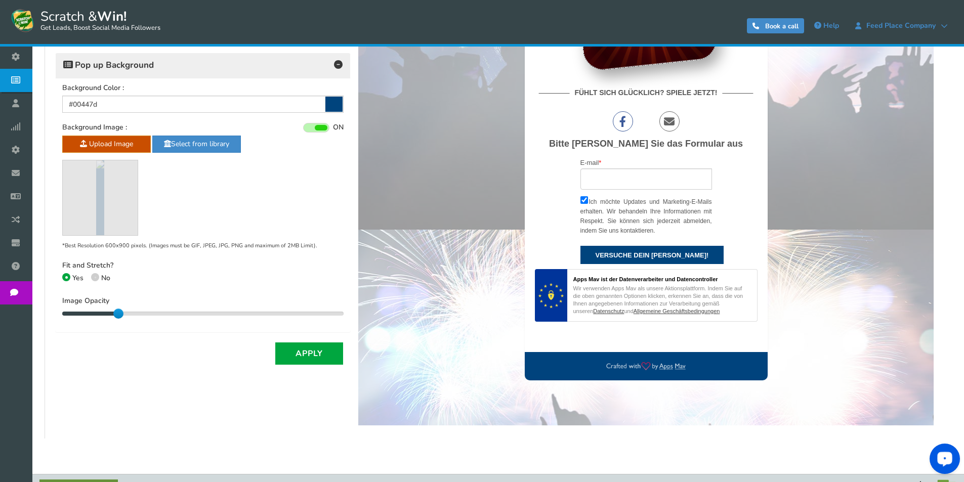
scroll to position [537, 0]
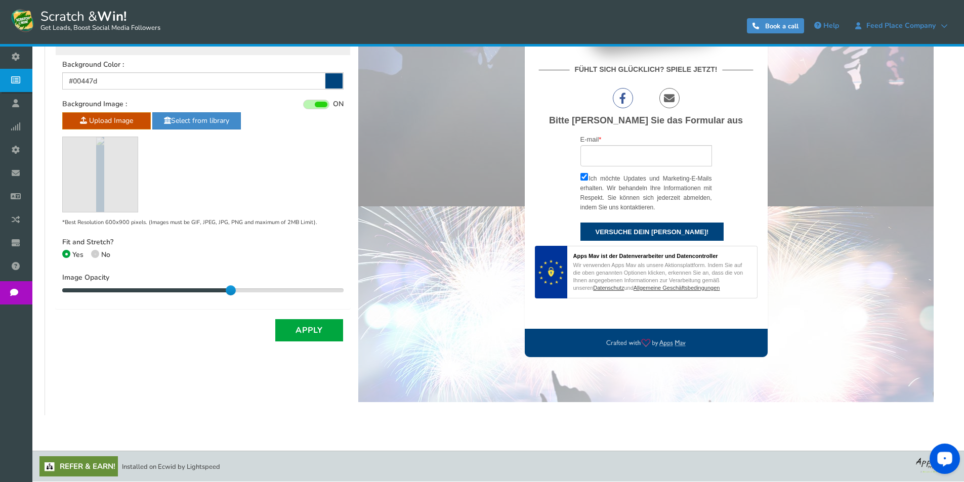
drag, startPoint x: 121, startPoint y: 288, endPoint x: 267, endPoint y: 295, distance: 145.9
click at [267, 295] on div "60 70" at bounding box center [202, 291] width 281 height 10
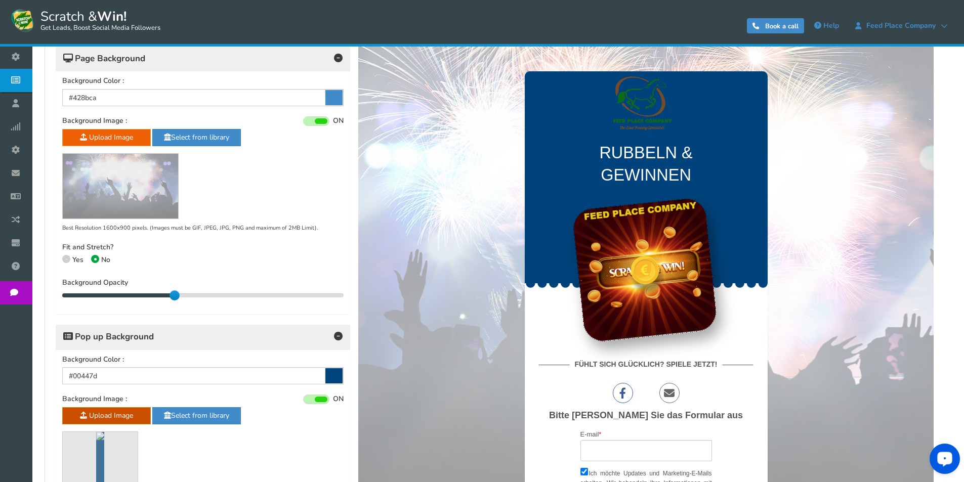
scroll to position [335, 0]
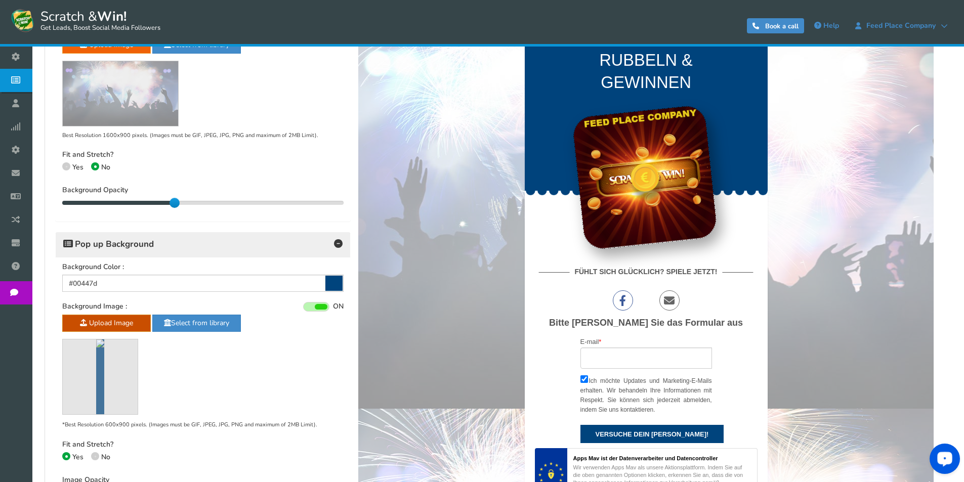
click at [209, 328] on link "Select from library" at bounding box center [196, 323] width 89 height 17
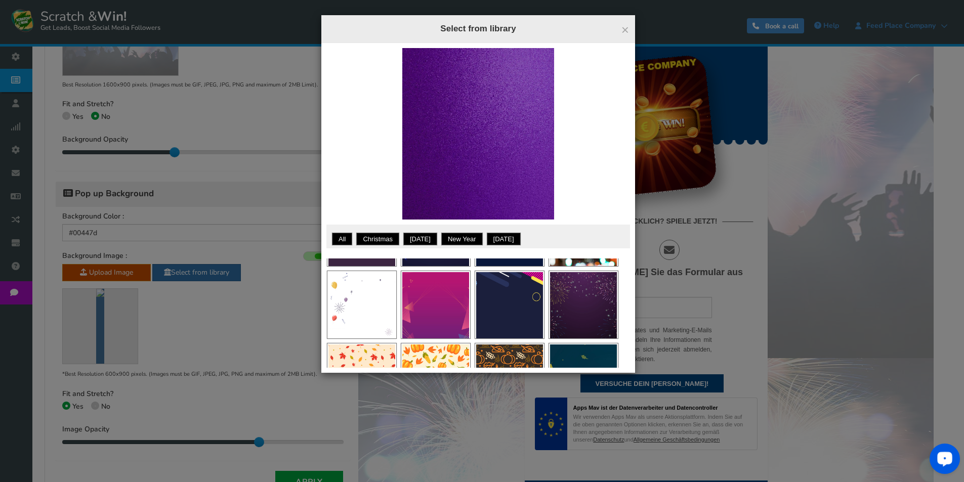
scroll to position [506, 0]
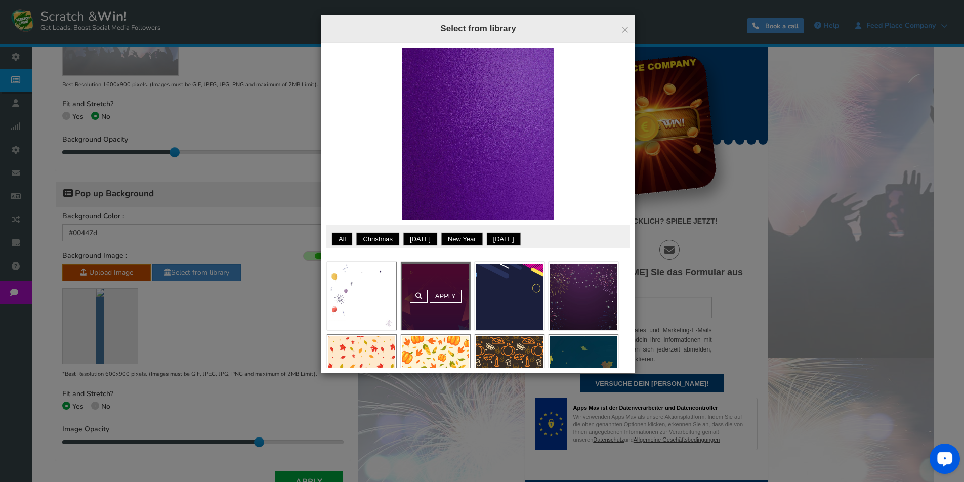
click at [429, 292] on div "Apply" at bounding box center [435, 296] width 69 height 67
click at [446, 298] on link "Apply" at bounding box center [446, 296] width 32 height 13
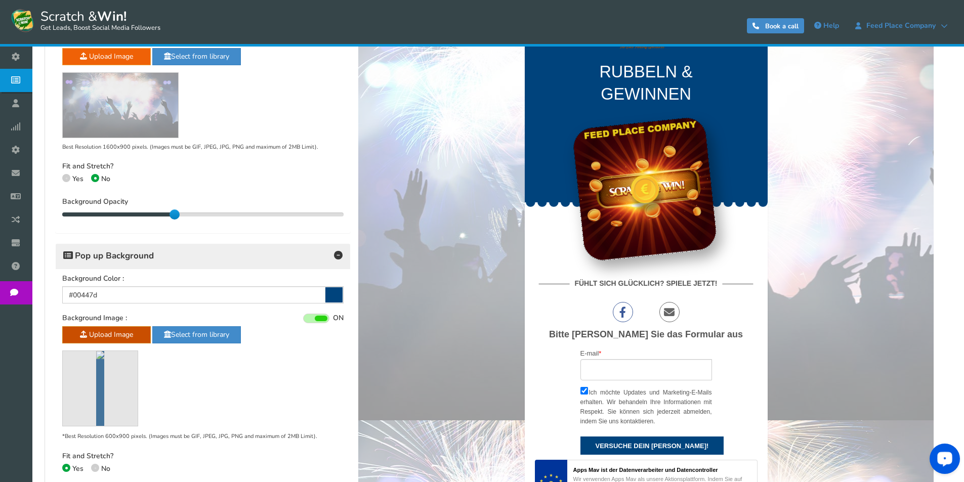
scroll to position [335, 0]
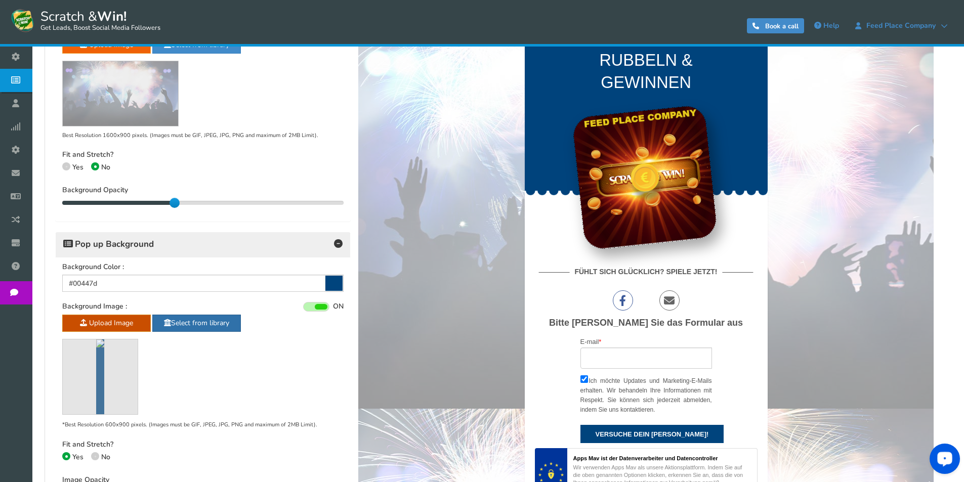
click at [199, 325] on link "Select from library" at bounding box center [196, 323] width 89 height 17
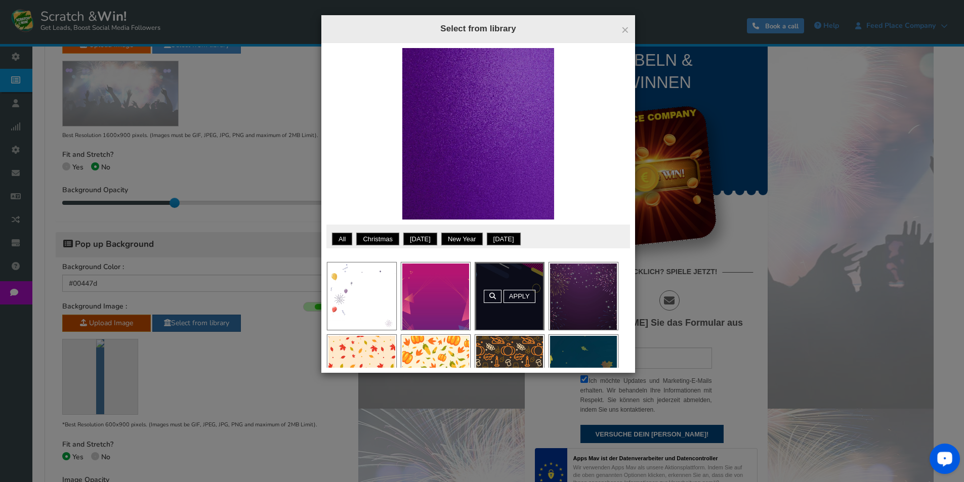
scroll to position [556, 0]
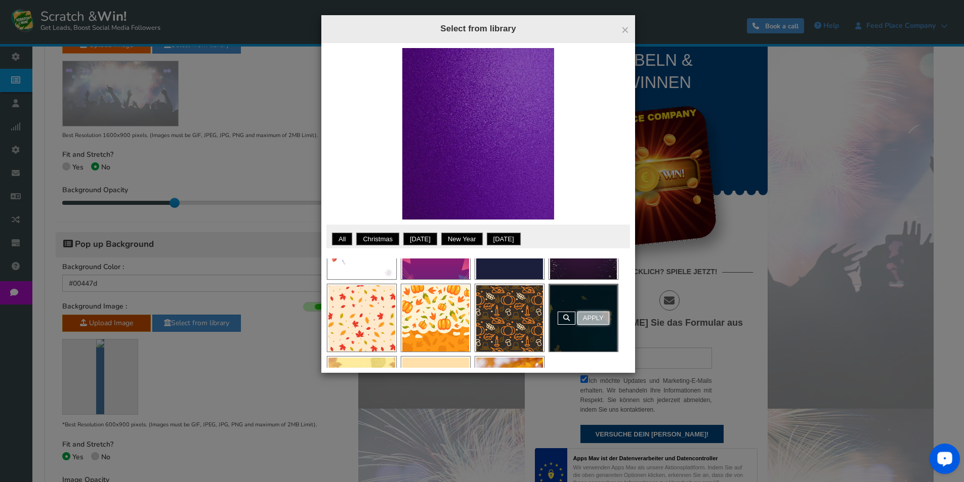
click at [590, 319] on link "Apply" at bounding box center [593, 318] width 32 height 13
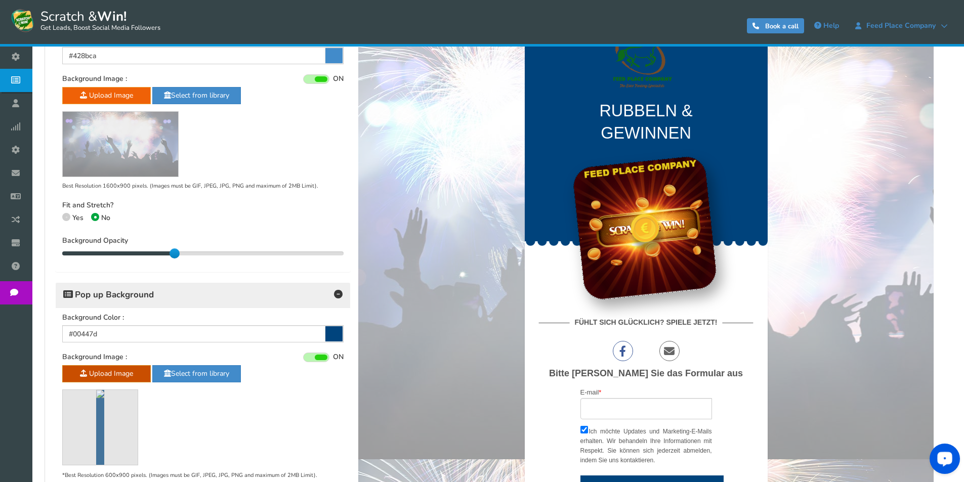
scroll to position [436, 0]
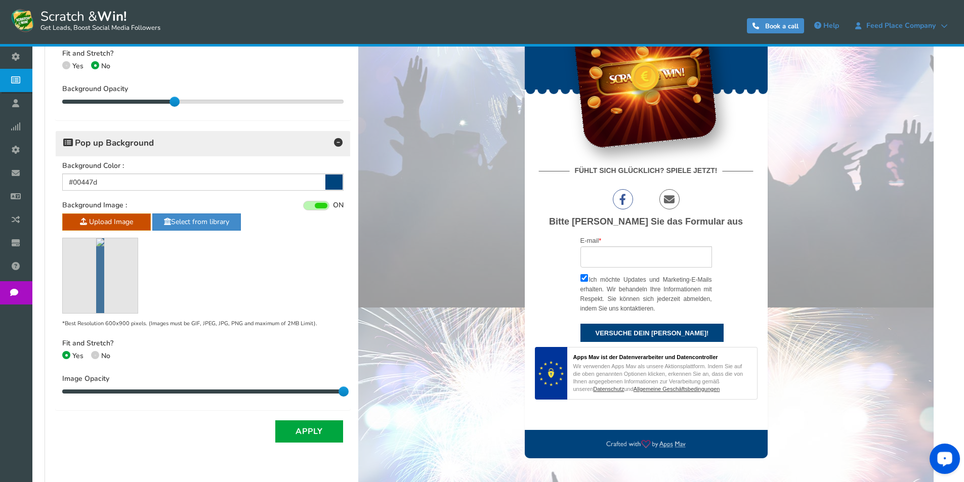
drag, startPoint x: 617, startPoint y: 241, endPoint x: 381, endPoint y: 392, distance: 279.4
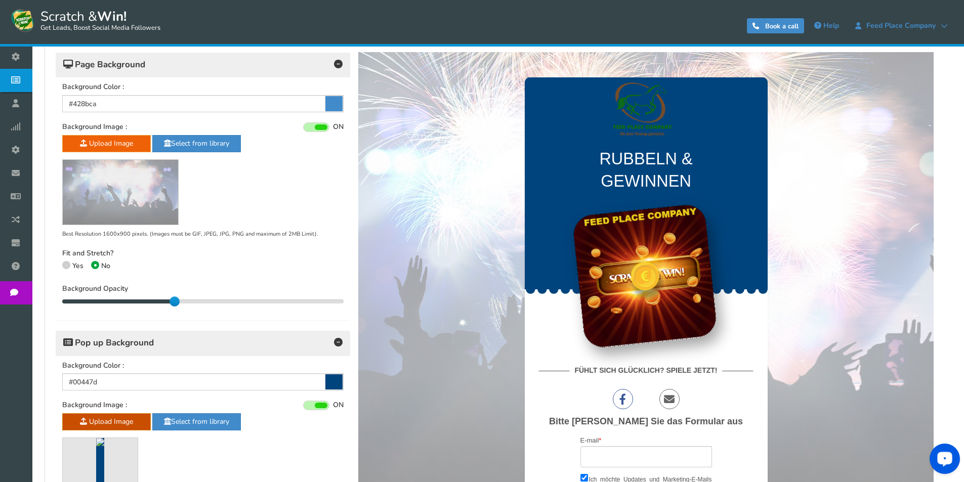
scroll to position [183, 0]
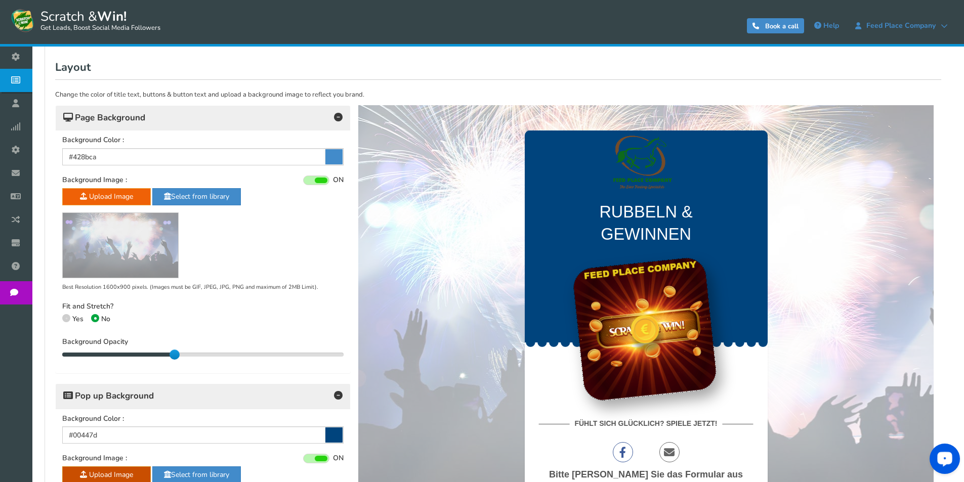
click at [638, 173] on img at bounding box center [645, 160] width 243 height 61
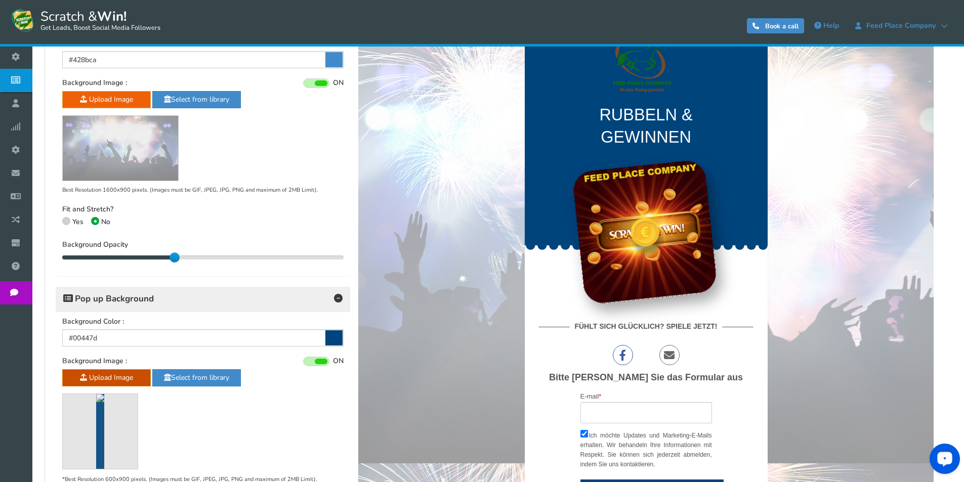
scroll to position [335, 0]
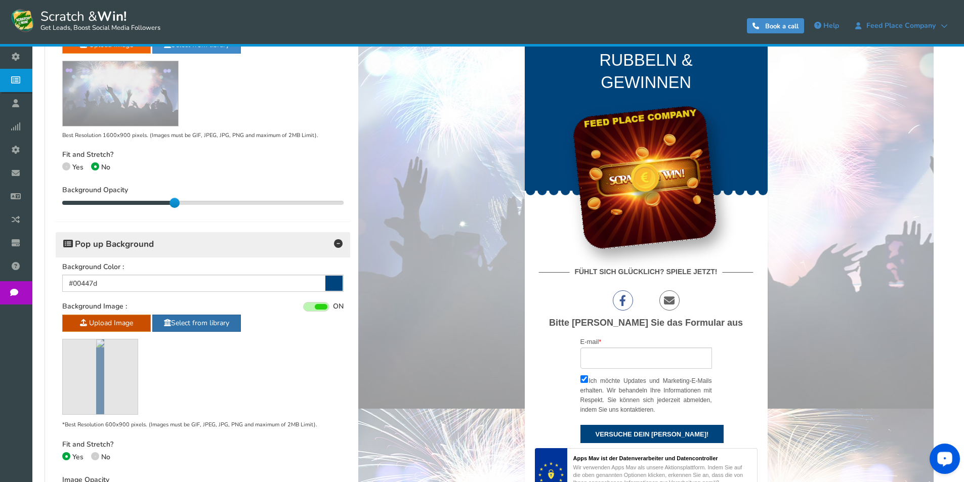
click at [208, 323] on link "Select from library" at bounding box center [196, 323] width 89 height 17
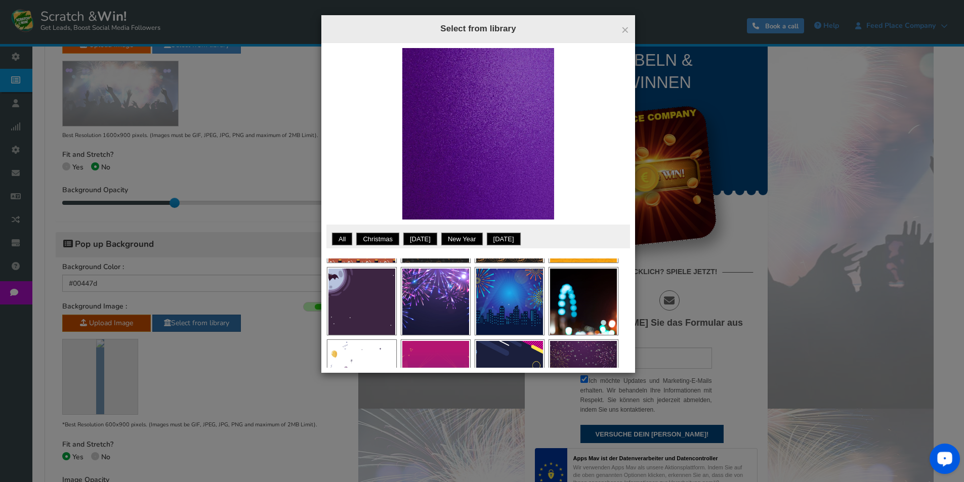
scroll to position [405, 0]
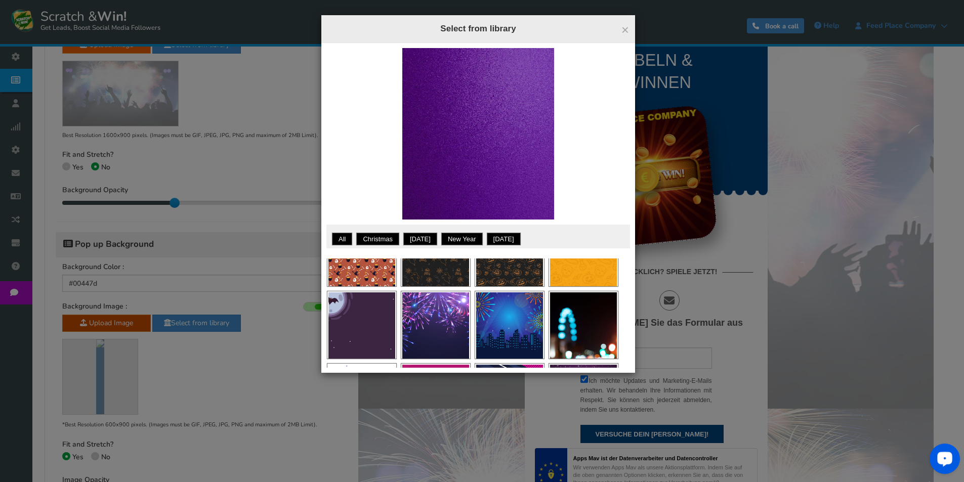
click at [244, 360] on div "× Close Select from library Want to show your own text on an image? Choose from…" at bounding box center [482, 241] width 964 height 482
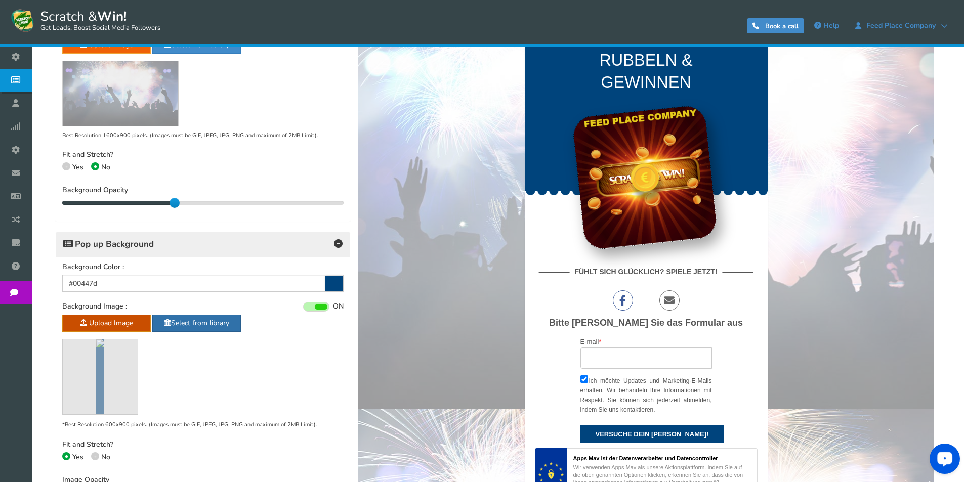
click at [190, 320] on link "Select from library" at bounding box center [196, 323] width 89 height 17
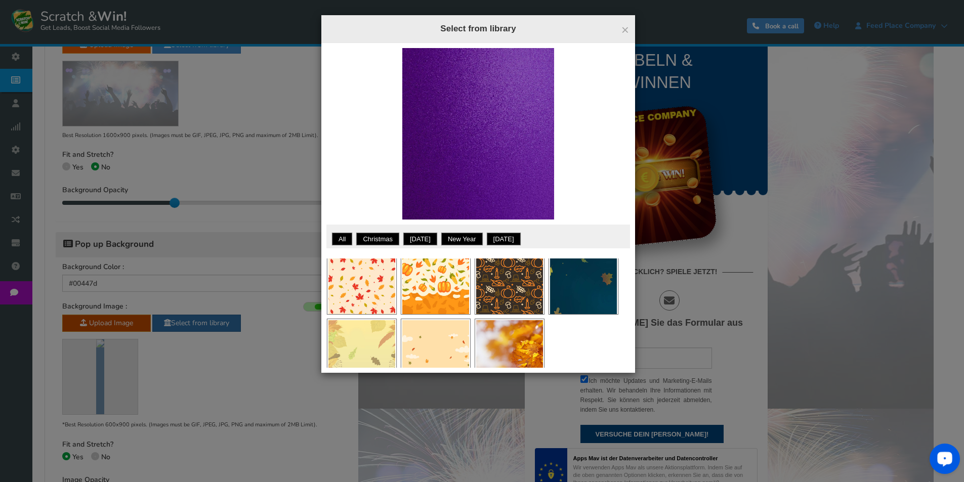
scroll to position [616, 0]
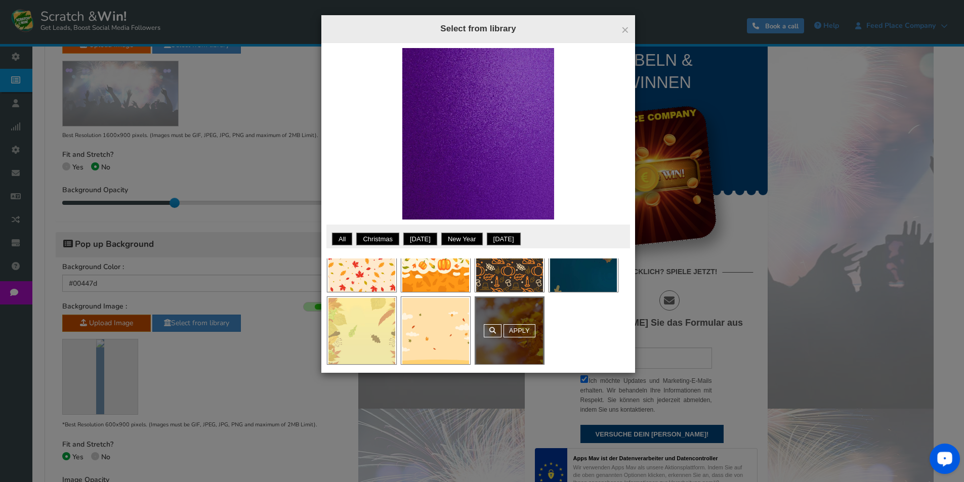
click at [507, 333] on div "Apply" at bounding box center [509, 330] width 69 height 67
click at [514, 329] on link "Apply" at bounding box center [519, 330] width 32 height 13
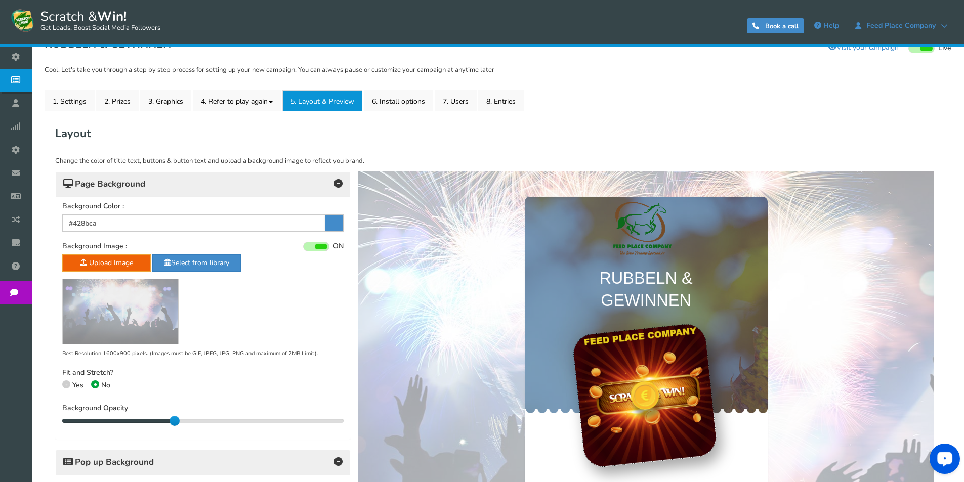
scroll to position [133, 0]
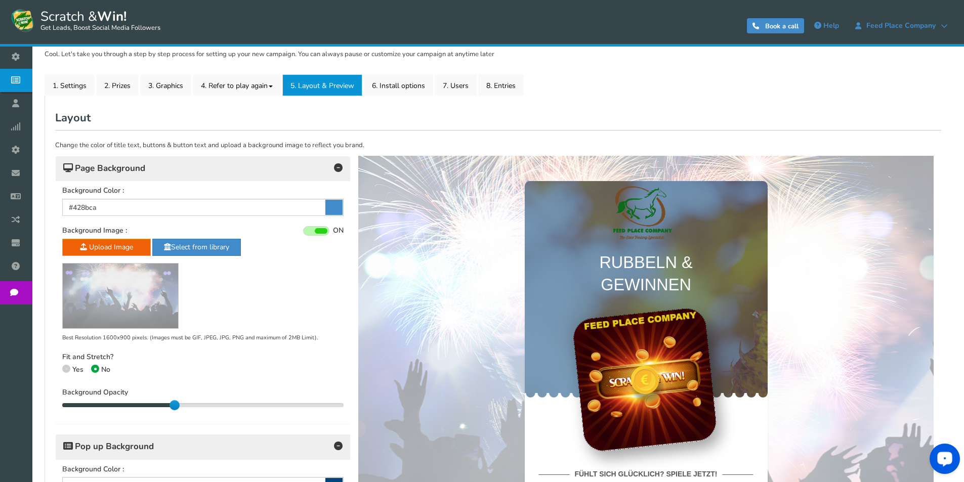
click at [645, 205] on img at bounding box center [645, 211] width 243 height 61
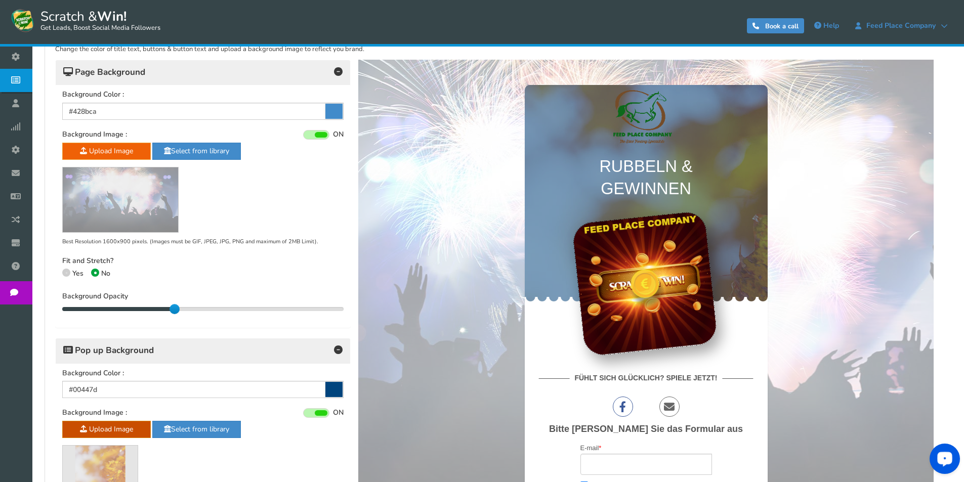
scroll to position [436, 0]
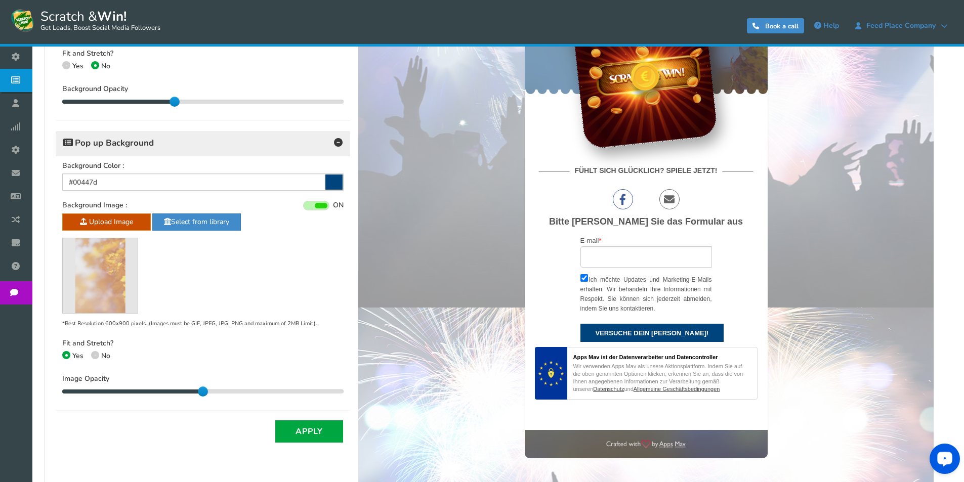
click at [103, 356] on span "No" at bounding box center [105, 356] width 9 height 10
click at [98, 356] on input "No" at bounding box center [94, 357] width 7 height 7
radio input "true"
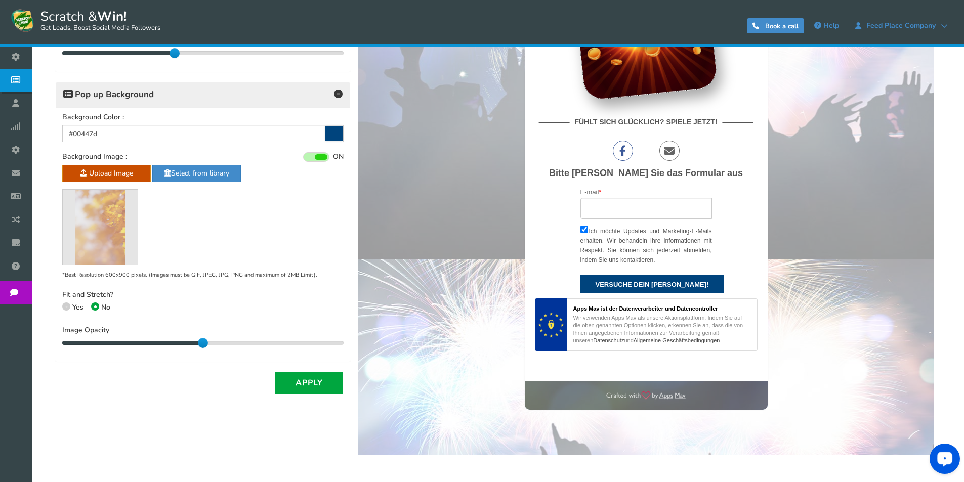
scroll to position [487, 0]
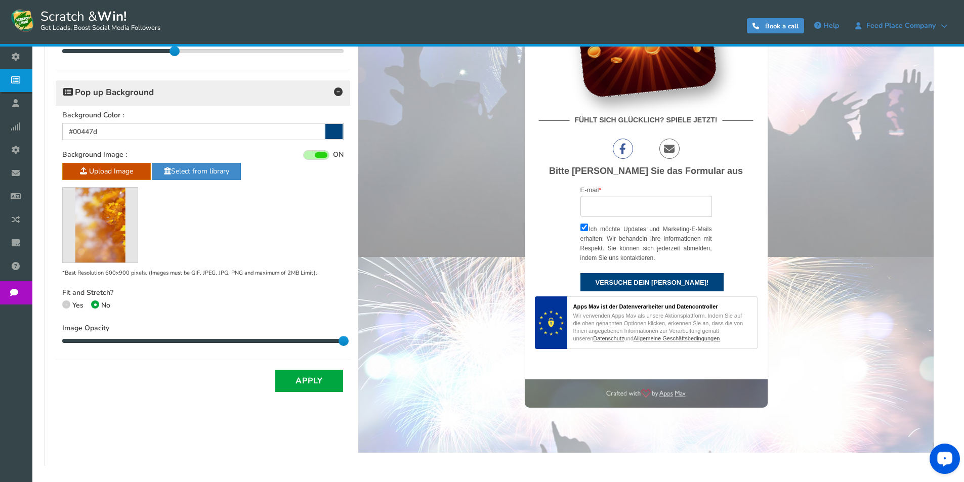
drag, startPoint x: 559, startPoint y: 139, endPoint x: 384, endPoint y: 338, distance: 264.9
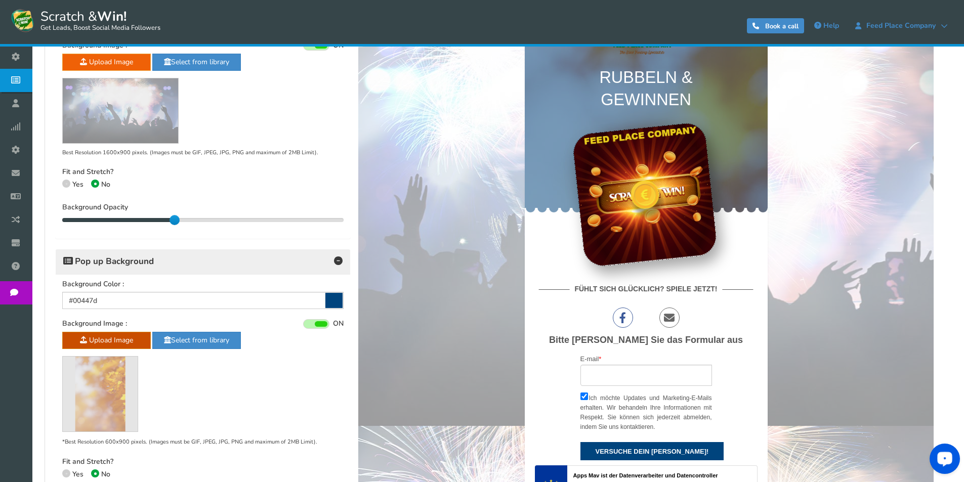
scroll to position [335, 0]
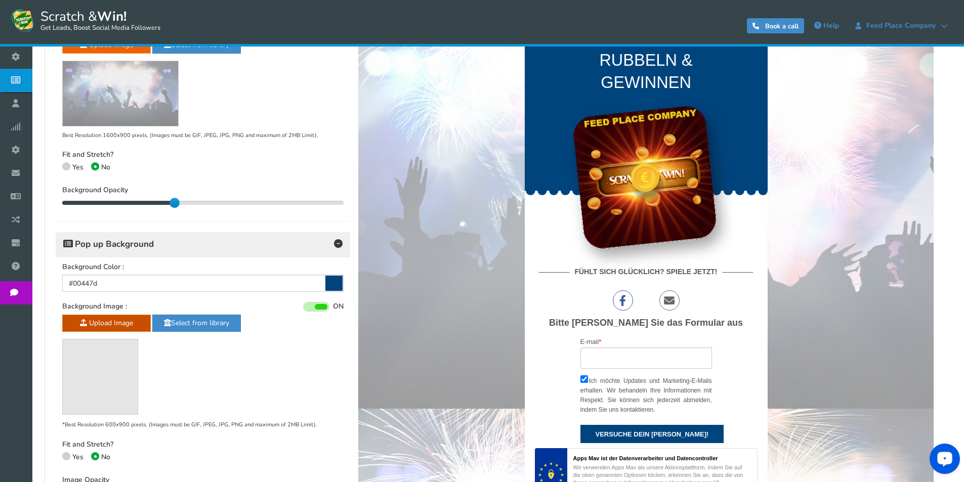
click at [65, 457] on span at bounding box center [66, 456] width 8 height 8
click at [65, 457] on input "Yes" at bounding box center [65, 458] width 7 height 7
radio input "true"
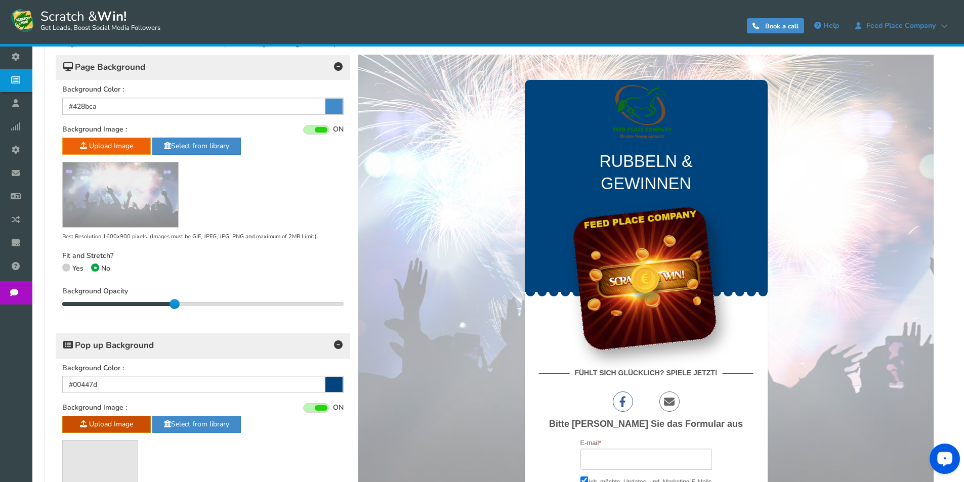
scroll to position [436, 0]
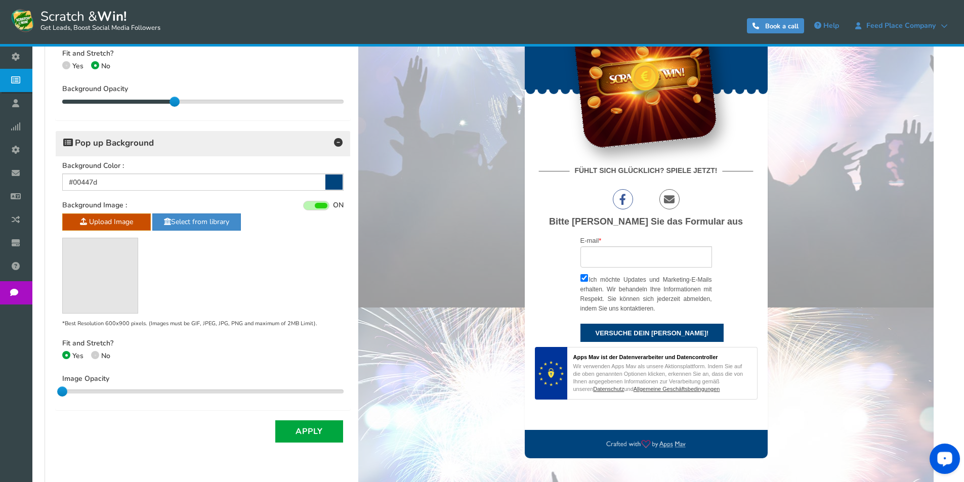
click at [174, 273] on div "Upload Image Select from library *Best Resolution 600x900 pixels. (Images must …" at bounding box center [202, 270] width 281 height 115
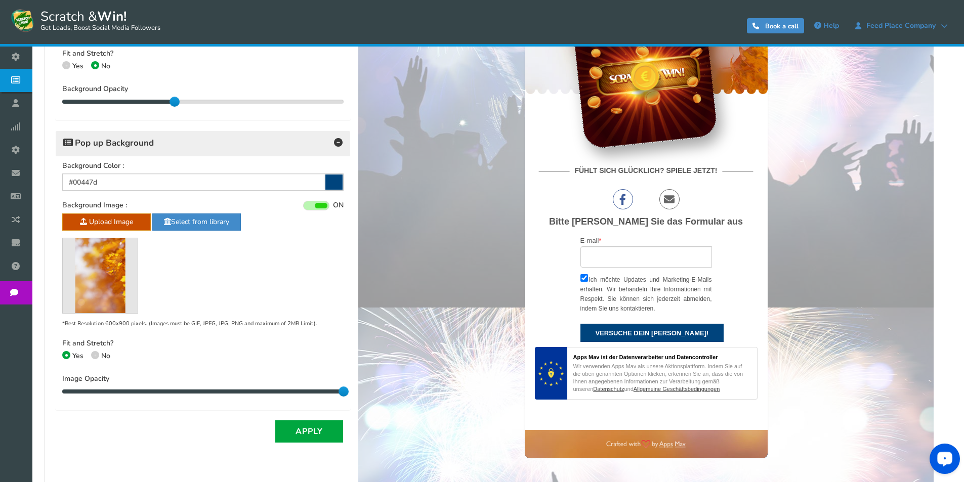
drag, startPoint x: 415, startPoint y: 243, endPoint x: 380, endPoint y: 397, distance: 157.7
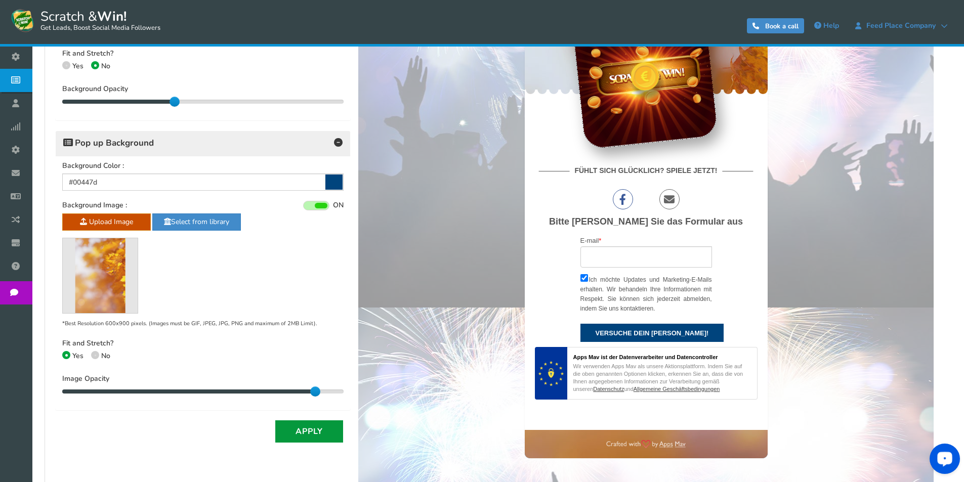
click at [310, 430] on button "Apply" at bounding box center [309, 431] width 68 height 22
click at [297, 427] on button "Apply" at bounding box center [309, 431] width 68 height 22
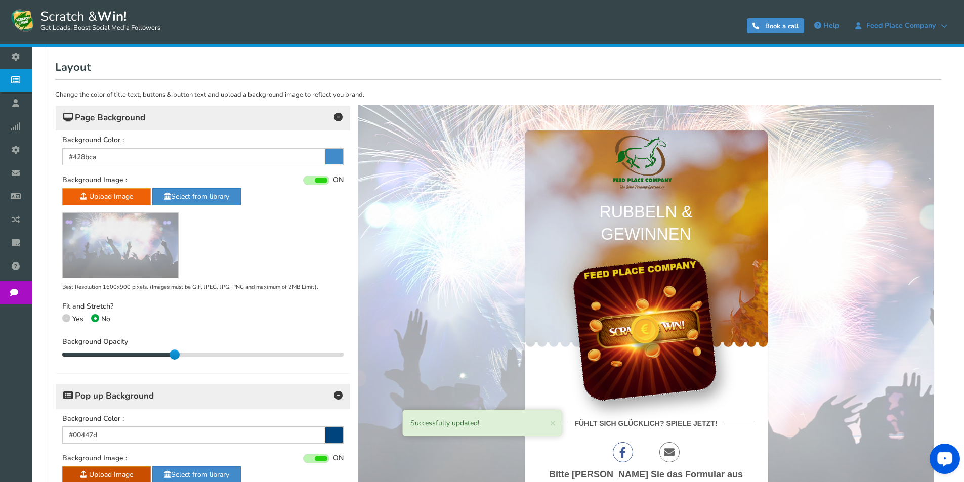
scroll to position [0, 0]
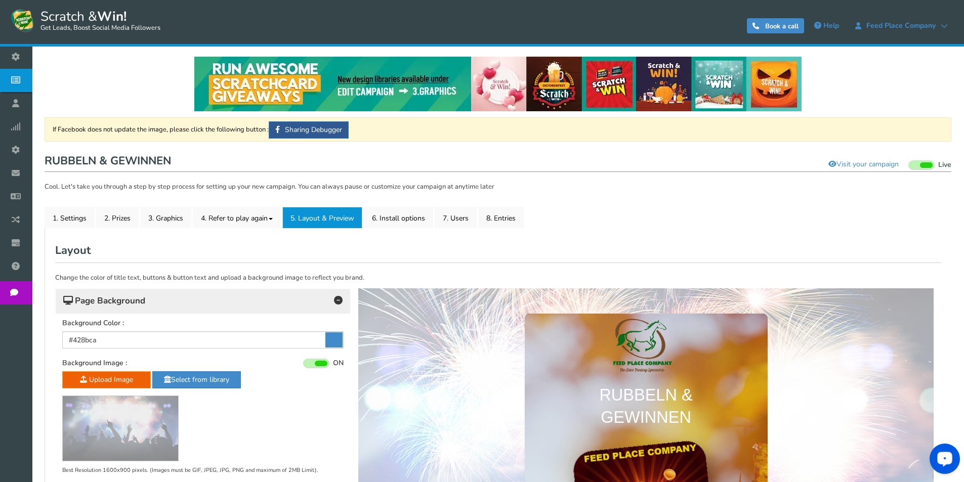
click at [331, 220] on link "5. Layout & Preview" at bounding box center [322, 217] width 80 height 21
click at [217, 220] on link "4. Refer to play again" at bounding box center [237, 217] width 88 height 21
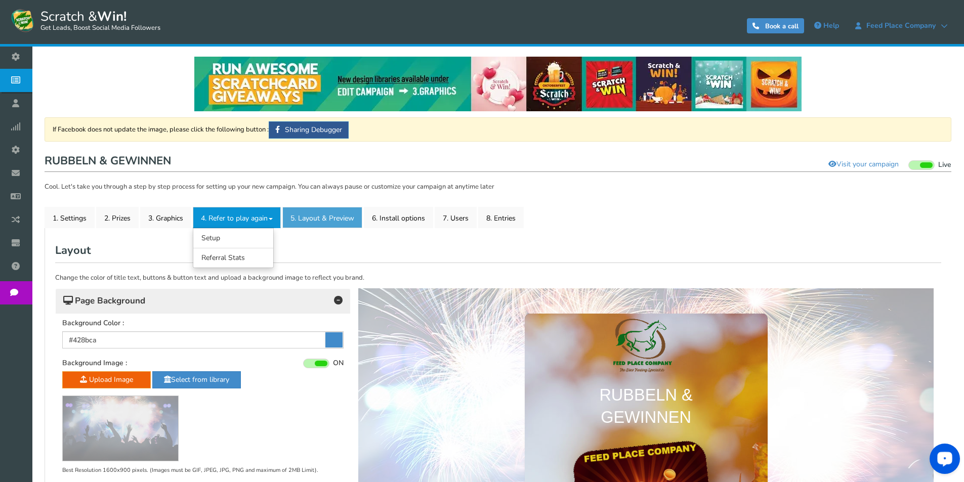
click at [323, 218] on link "5. Layout & Preview" at bounding box center [322, 217] width 80 height 21
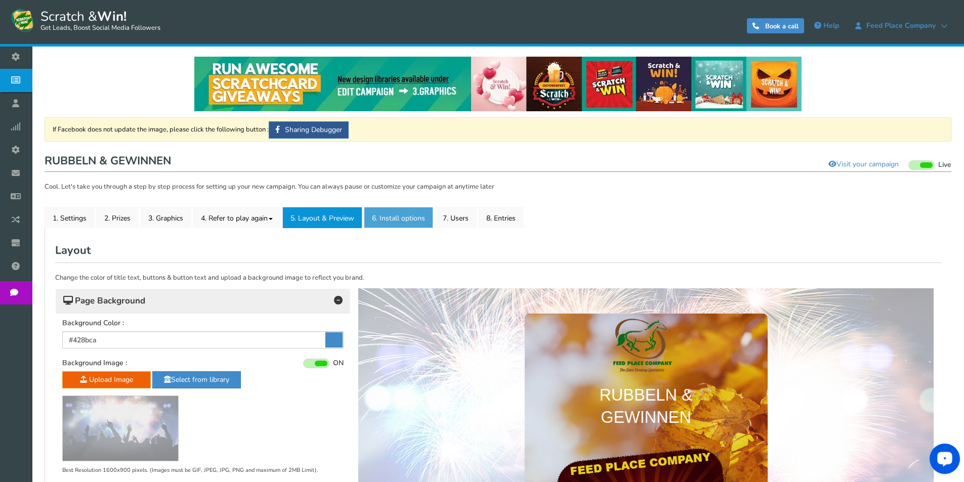
click at [408, 218] on link "6. Install options New" at bounding box center [398, 217] width 69 height 21
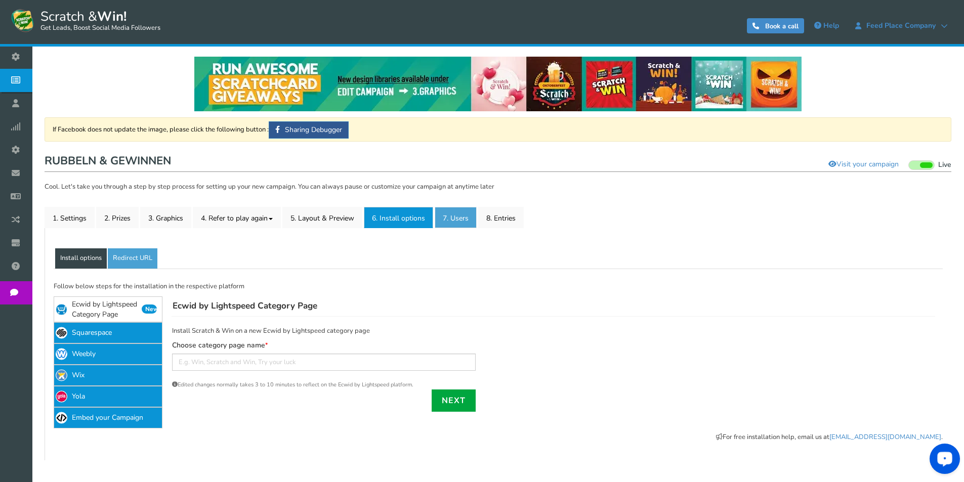
click at [452, 216] on link "7. Users" at bounding box center [456, 217] width 42 height 21
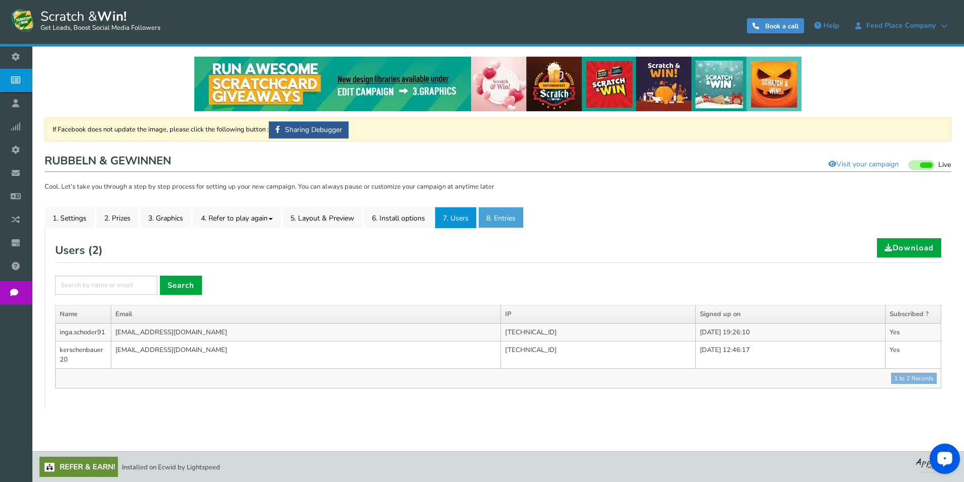
click at [511, 218] on link "8. Entries" at bounding box center [501, 217] width 46 height 21
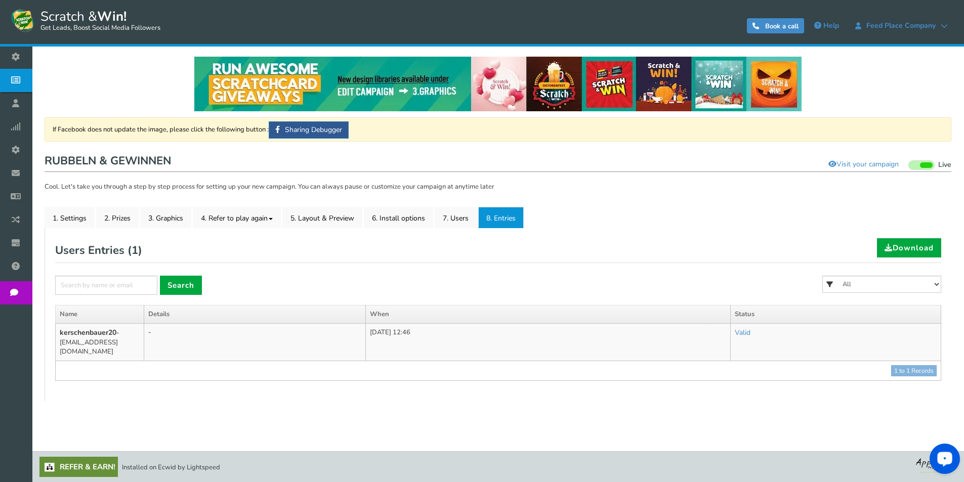
scroll to position [1, 0]
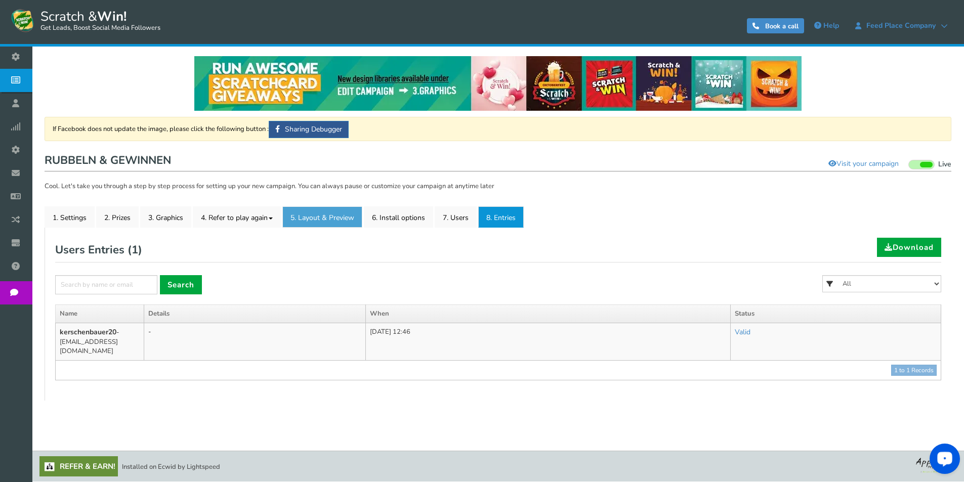
click at [342, 221] on link "5. Layout & Preview" at bounding box center [322, 216] width 80 height 21
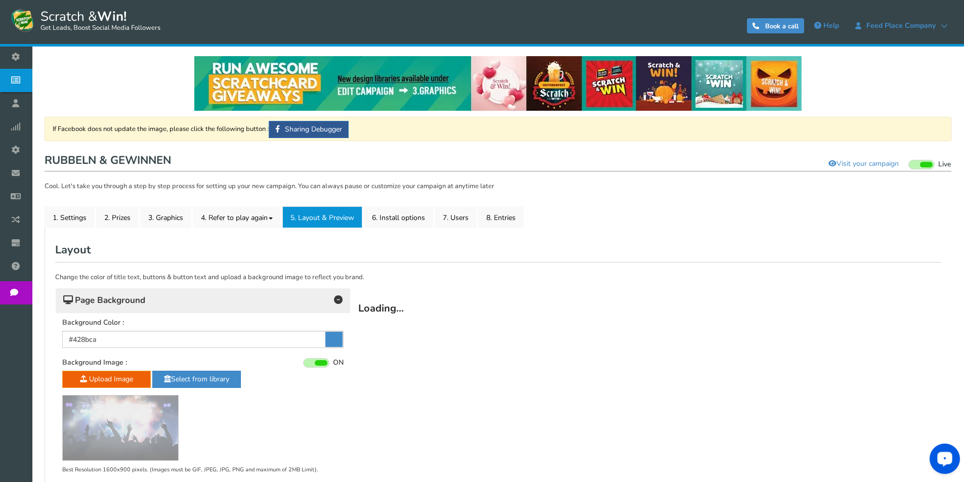
scroll to position [0, 0]
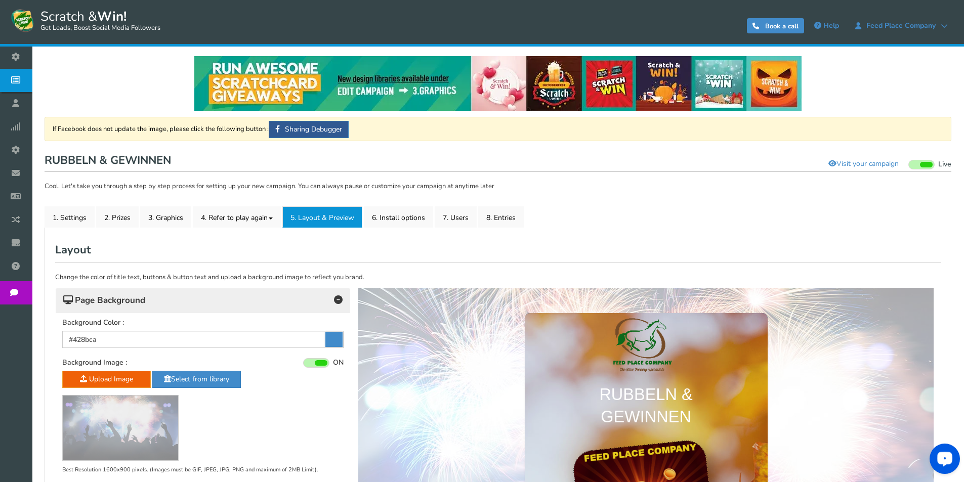
click at [334, 341] on icon at bounding box center [333, 339] width 17 height 15
click at [334, 341] on input "#428bca" at bounding box center [202, 339] width 281 height 17
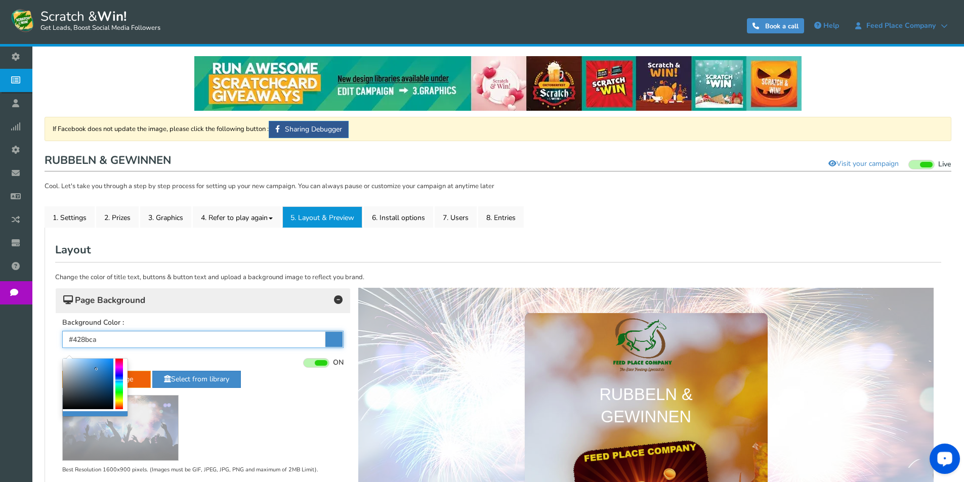
type input "#ca4260"
click at [119, 361] on div at bounding box center [119, 384] width 8 height 51
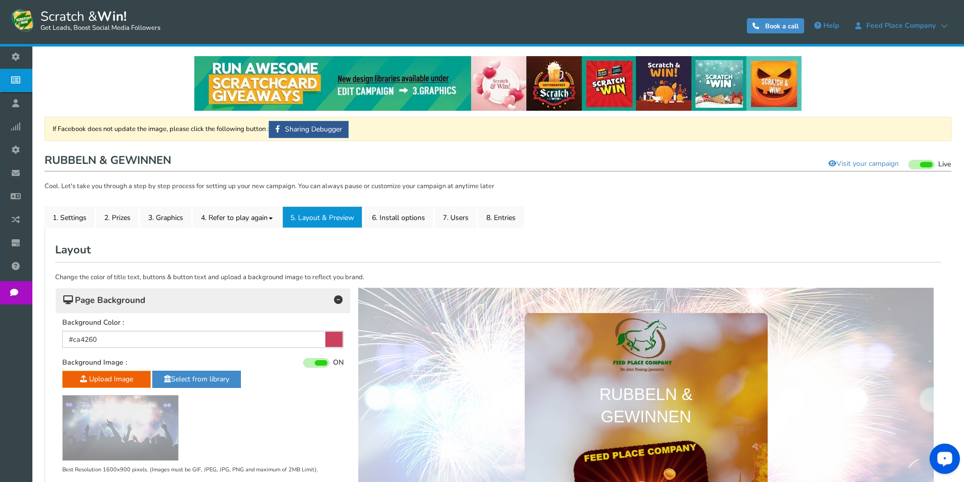
click at [278, 249] on h2 "Layout" at bounding box center [498, 250] width 886 height 24
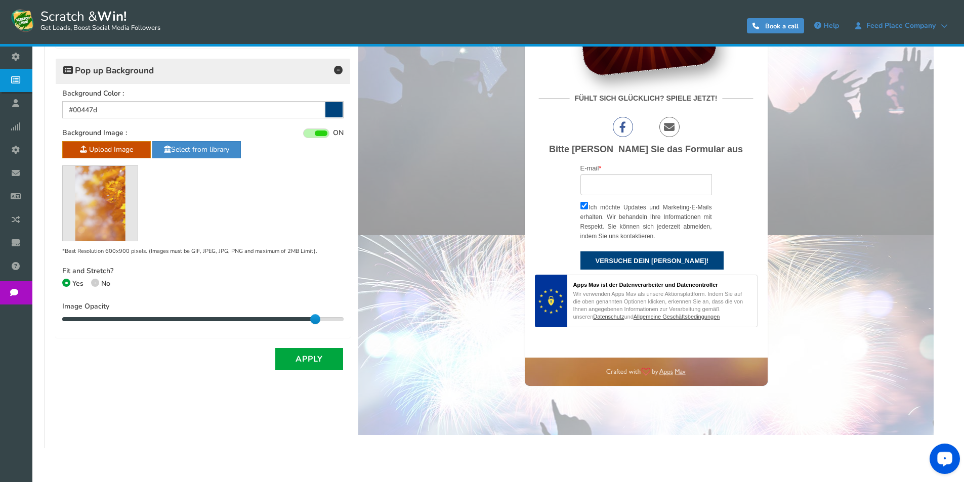
scroll to position [491, 0]
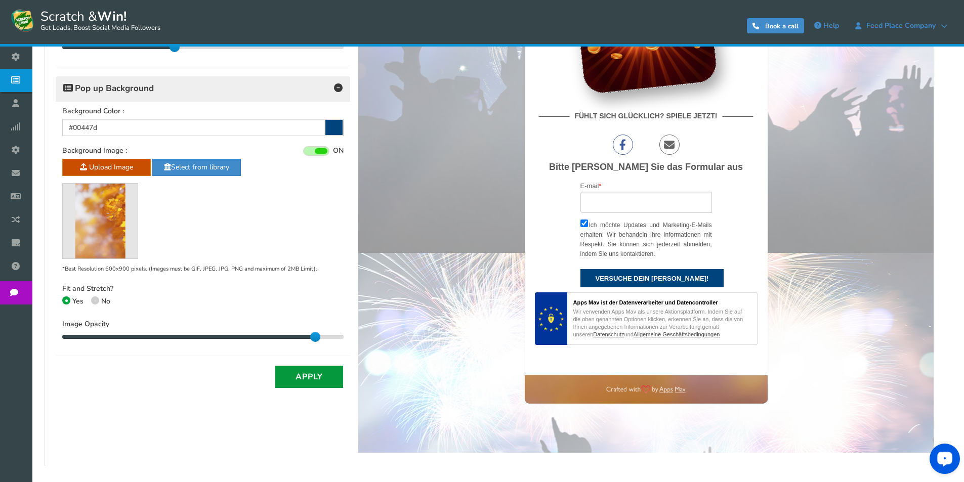
click at [300, 376] on button "Apply" at bounding box center [309, 377] width 68 height 22
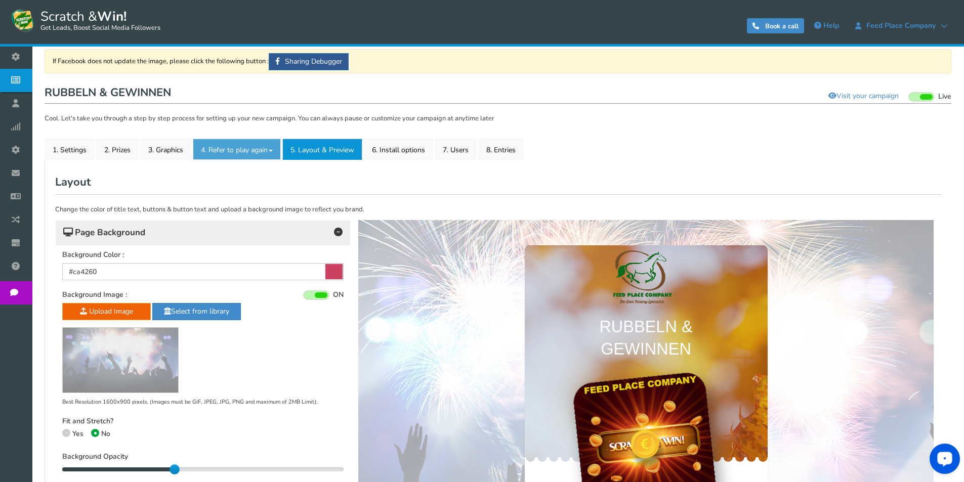
scroll to position [101, 0]
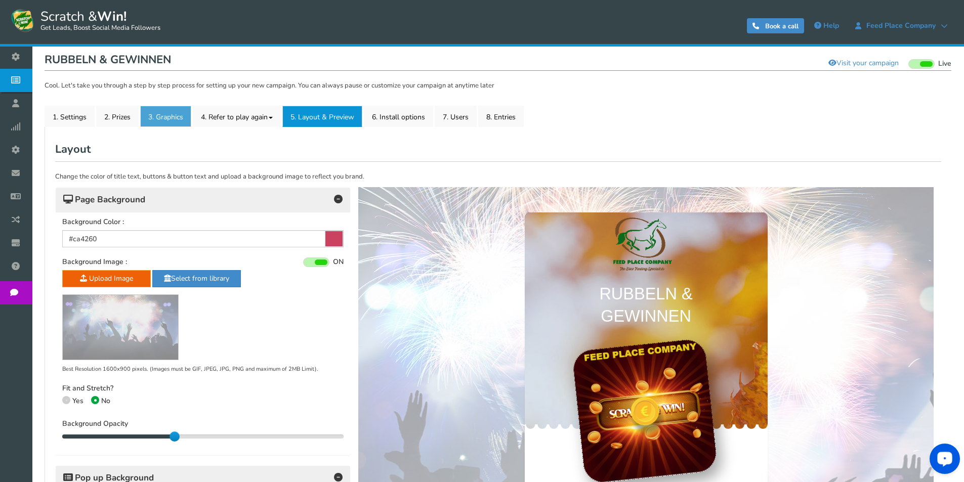
click at [168, 116] on link "3. Graphics" at bounding box center [165, 116] width 51 height 21
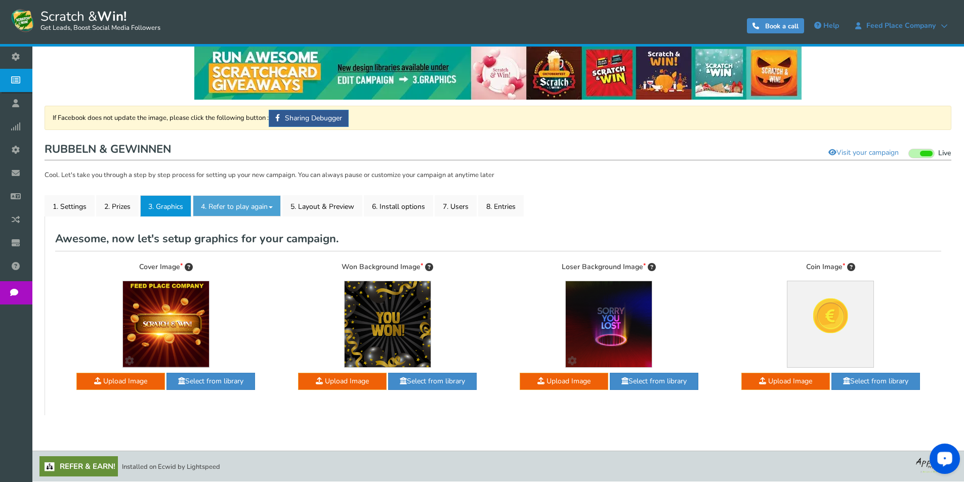
click at [233, 210] on link "4. Refer to play again" at bounding box center [237, 205] width 88 height 21
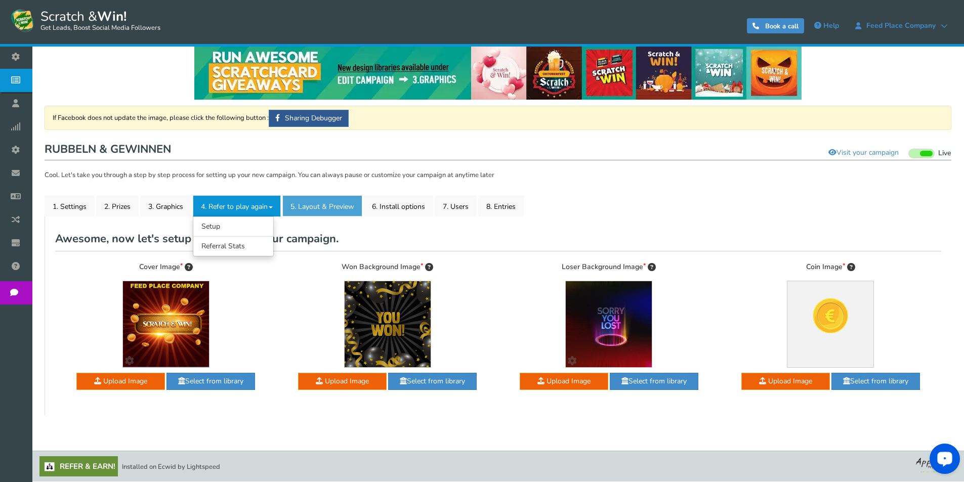
click at [324, 204] on link "5. Layout & Preview" at bounding box center [322, 205] width 80 height 21
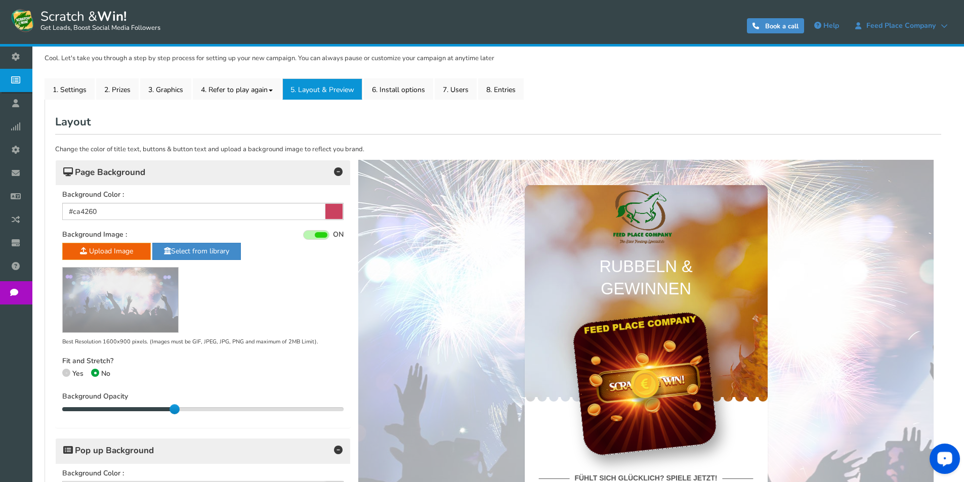
scroll to position [0, 0]
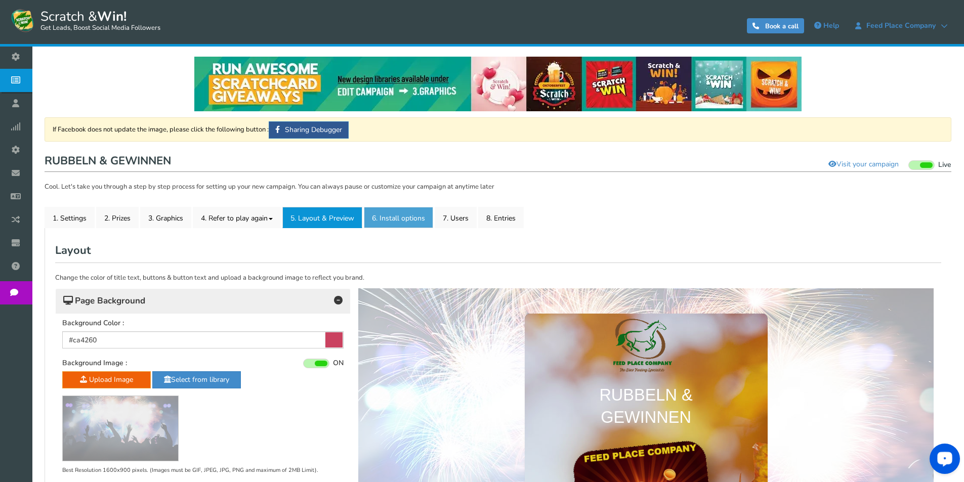
click at [388, 220] on link "6. Install options New" at bounding box center [398, 217] width 69 height 21
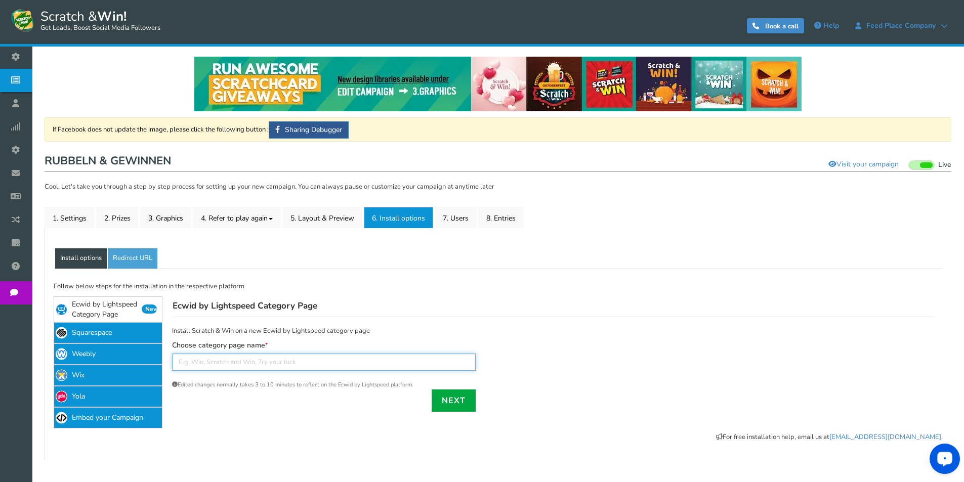
click at [228, 361] on input "text" at bounding box center [324, 362] width 304 height 17
click at [460, 223] on link "7. Users" at bounding box center [456, 217] width 42 height 21
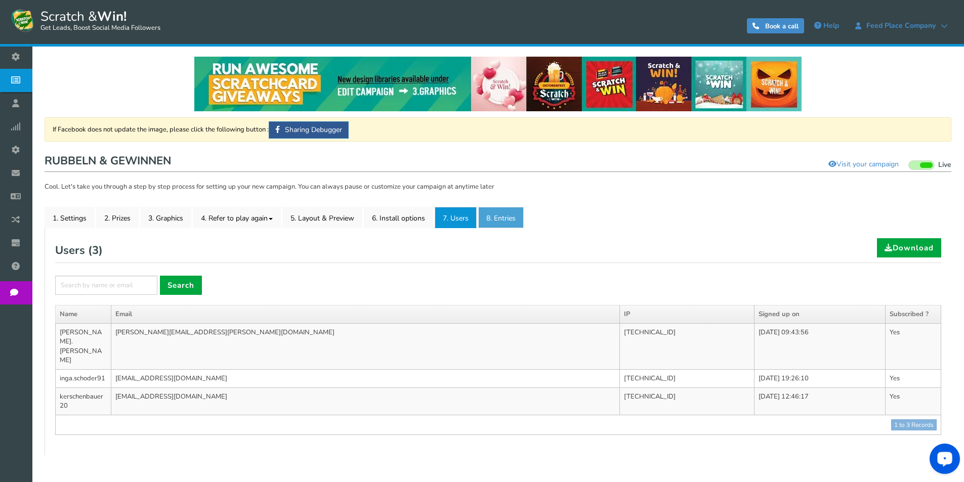
click at [509, 217] on link "8. Entries" at bounding box center [501, 217] width 46 height 21
